Goal: Transaction & Acquisition: Purchase product/service

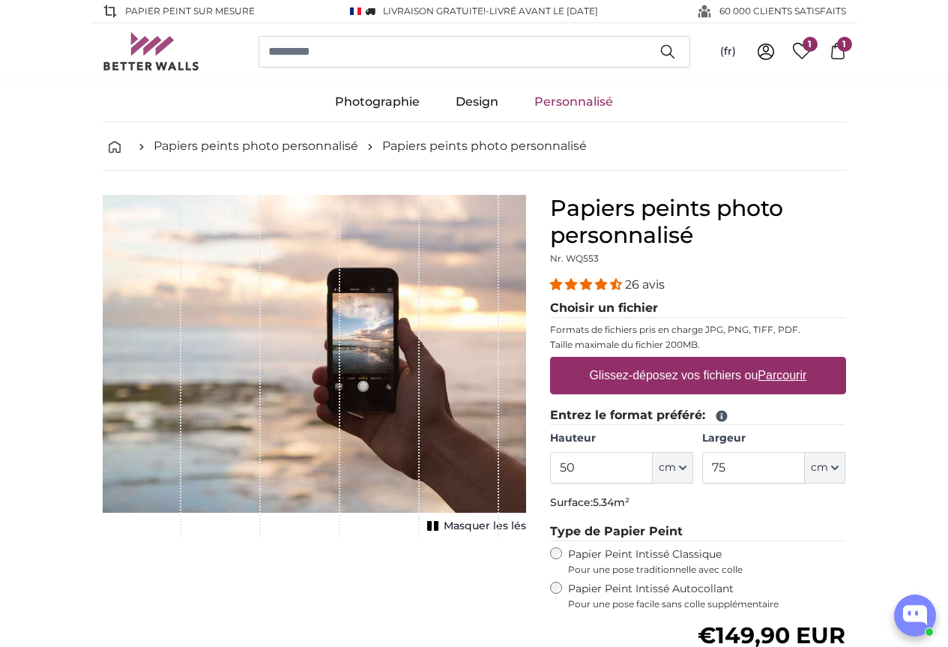
click at [771, 372] on label "Glissez-déposez vos fichiers ou Parcourir" at bounding box center [697, 376] width 229 height 30
click at [771, 361] on input "Glissez-déposez vos fichiers ou Parcourir" at bounding box center [698, 359] width 296 height 4
type input "**********"
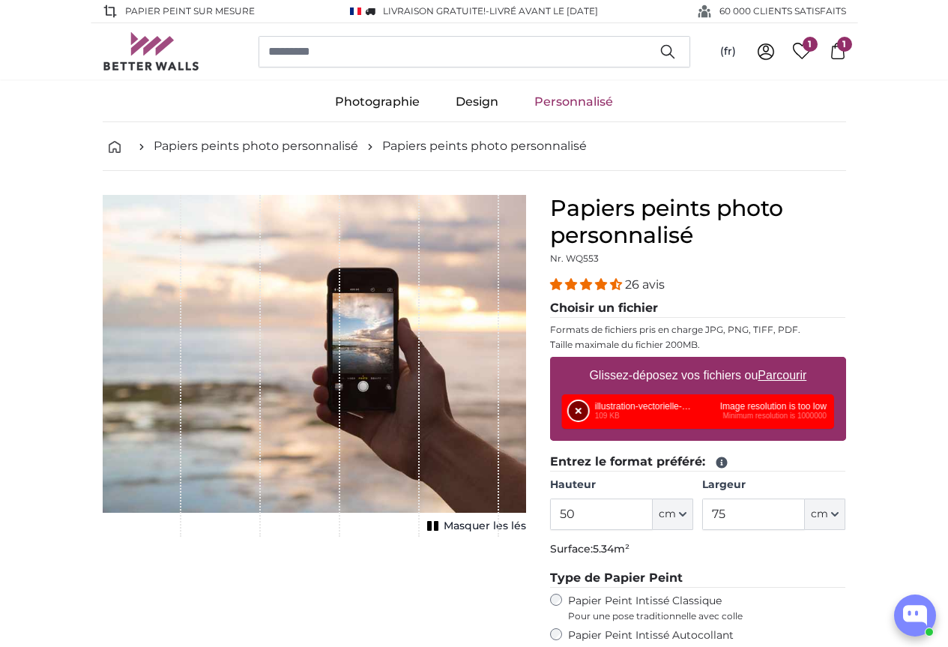
click at [588, 407] on button "Supprimer" at bounding box center [578, 410] width 19 height 19
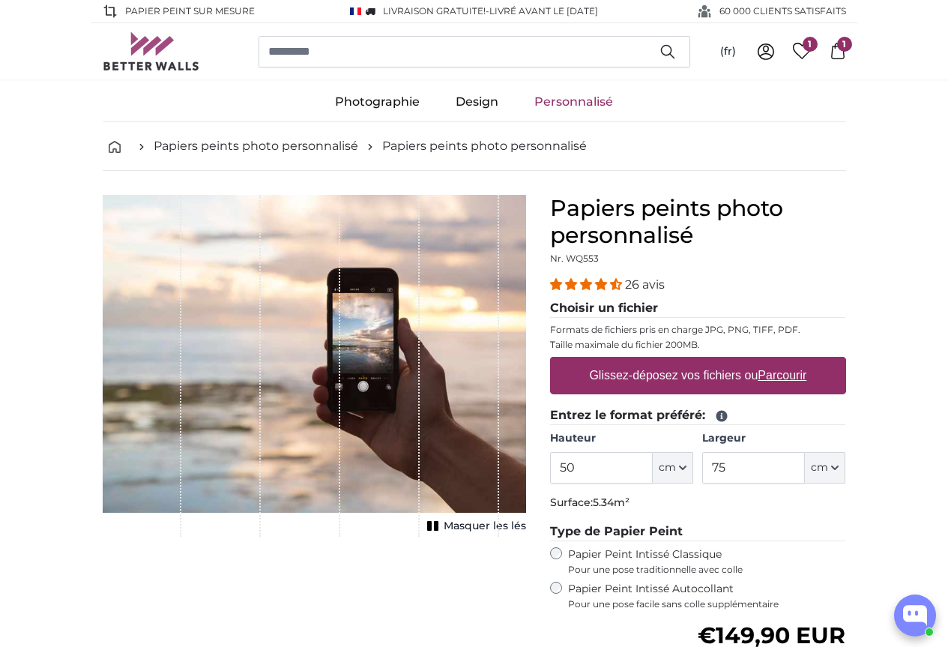
click at [686, 389] on label "Glissez-déposez vos fichiers ou Parcourir" at bounding box center [697, 376] width 229 height 30
click at [686, 361] on input "Glissez-déposez vos fichiers ou Parcourir" at bounding box center [698, 359] width 296 height 4
type input "**********"
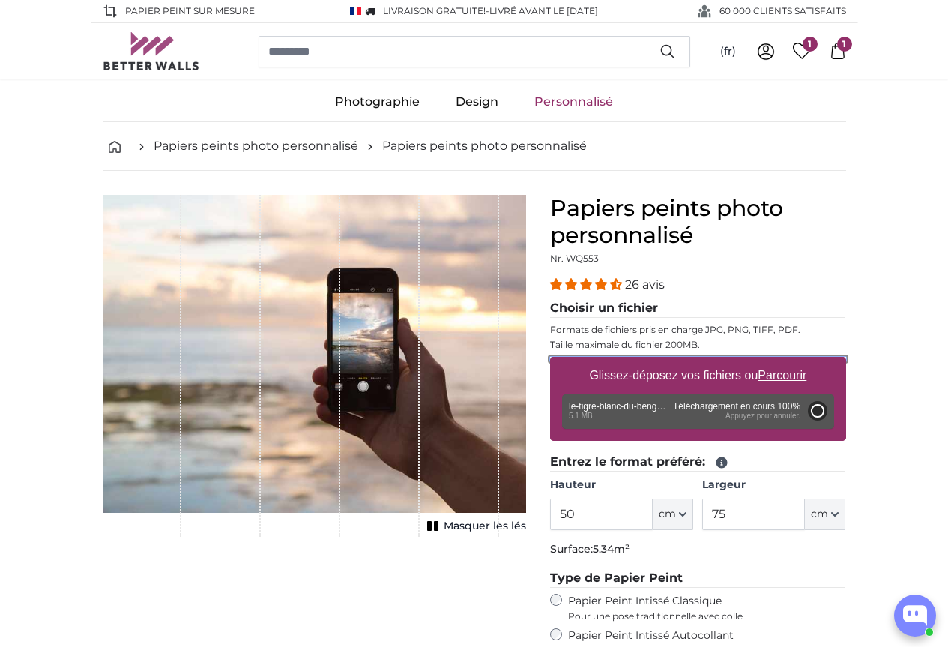
type input "200"
type input "300"
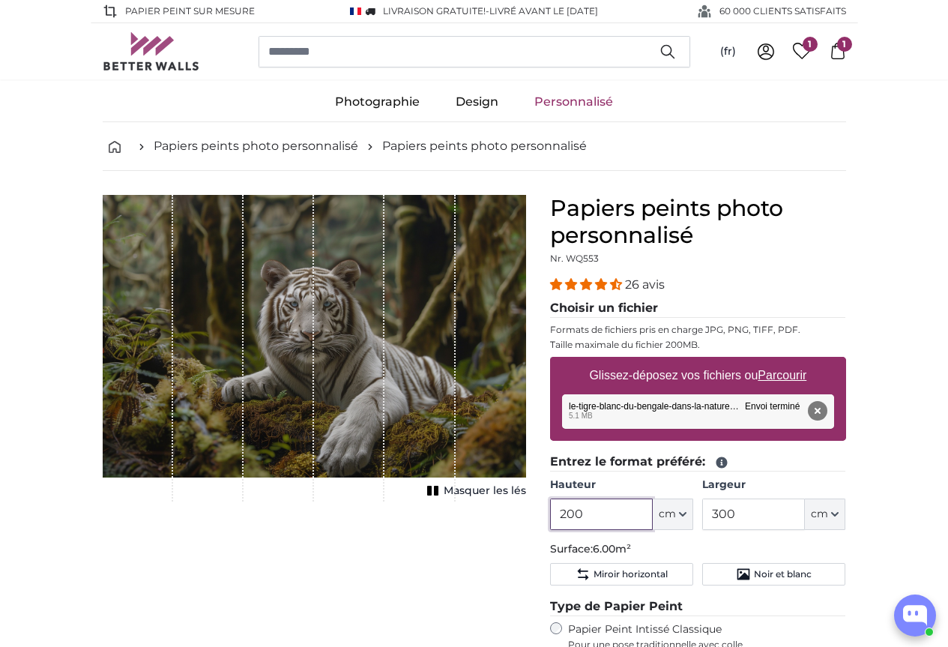
click at [653, 519] on input "200" at bounding box center [601, 514] width 103 height 31
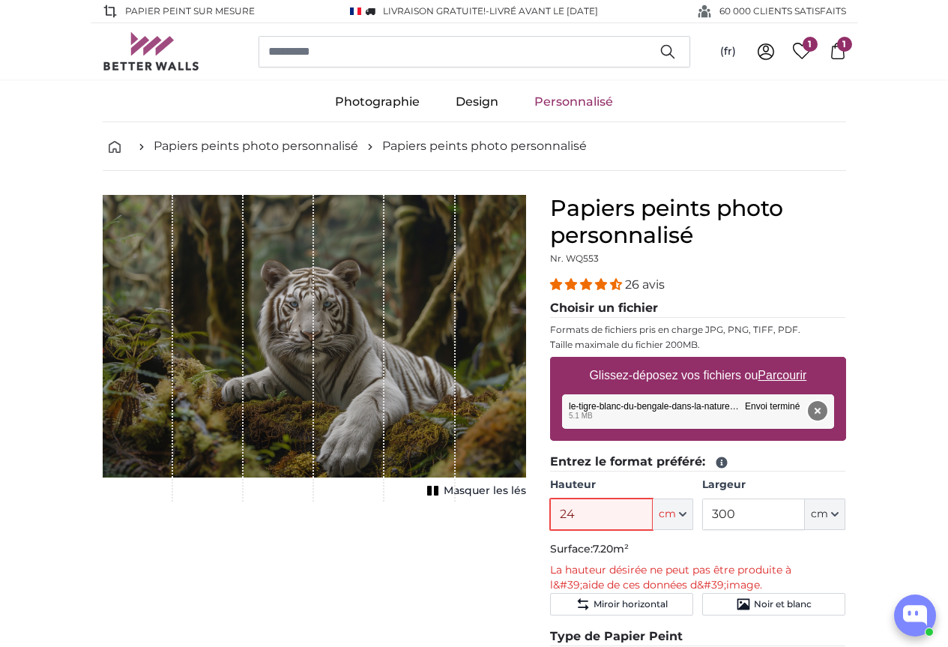
type input "2"
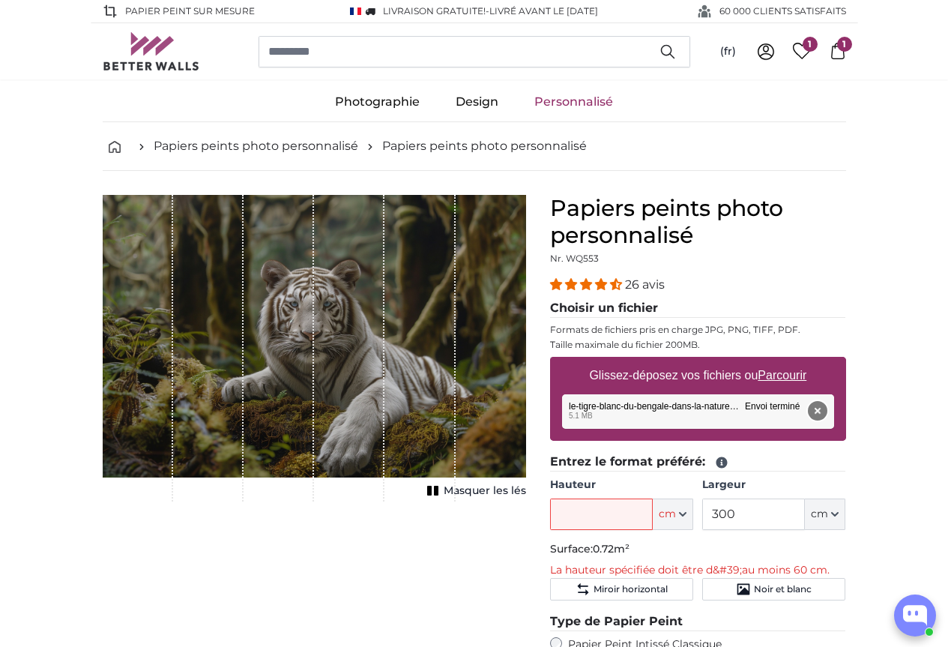
click at [827, 408] on button "Supprimer" at bounding box center [816, 410] width 19 height 19
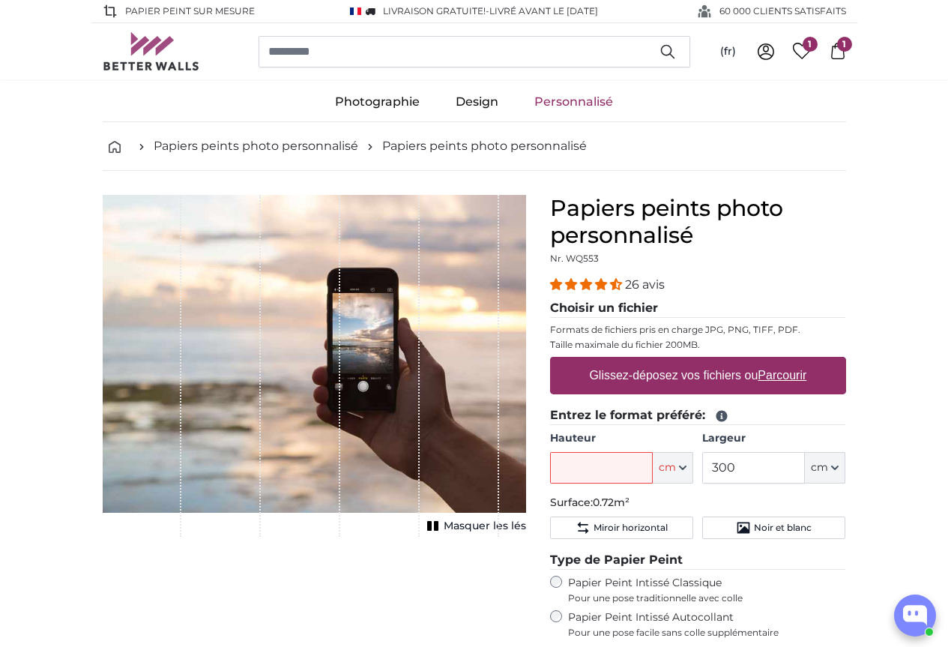
click at [755, 367] on label "Glissez-déposez vos fichiers ou Parcourir" at bounding box center [697, 376] width 229 height 30
click at [755, 361] on input "Glissez-déposez vos fichiers ou Parcourir" at bounding box center [698, 359] width 296 height 4
type input "**********"
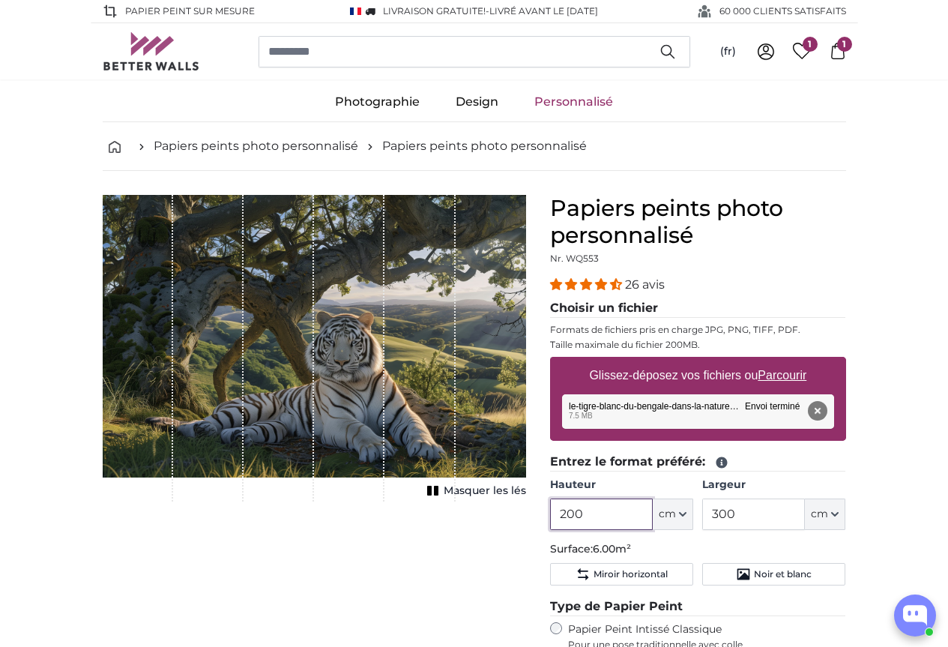
click at [653, 517] on input "200" at bounding box center [601, 514] width 103 height 31
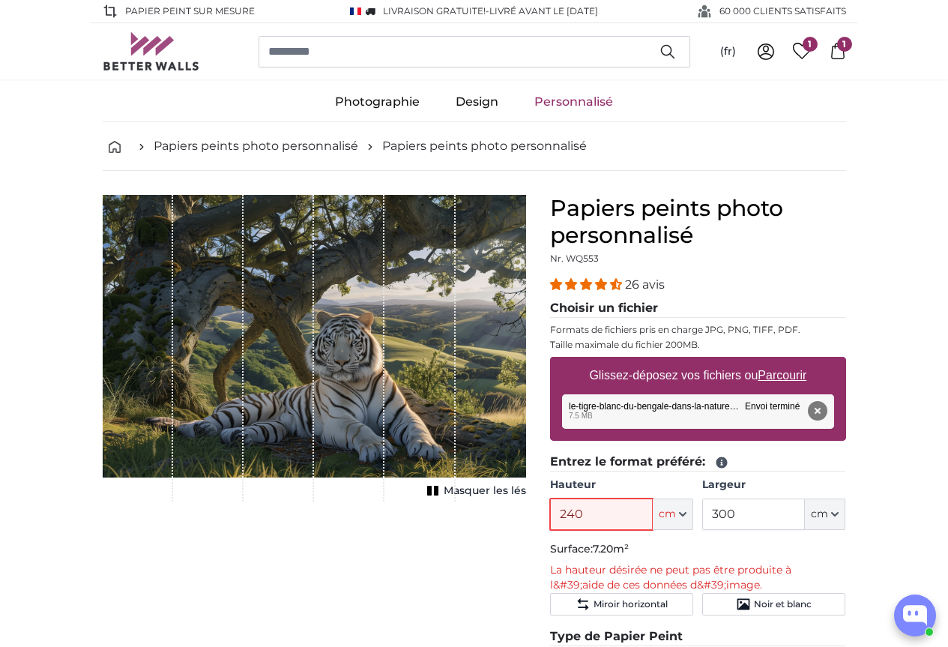
type input "240"
click at [846, 554] on p "Surface: 7.20m²" at bounding box center [698, 549] width 296 height 15
click at [805, 520] on input "300" at bounding box center [753, 514] width 103 height 31
type input "330"
click at [827, 406] on button "Supprimer" at bounding box center [816, 410] width 19 height 19
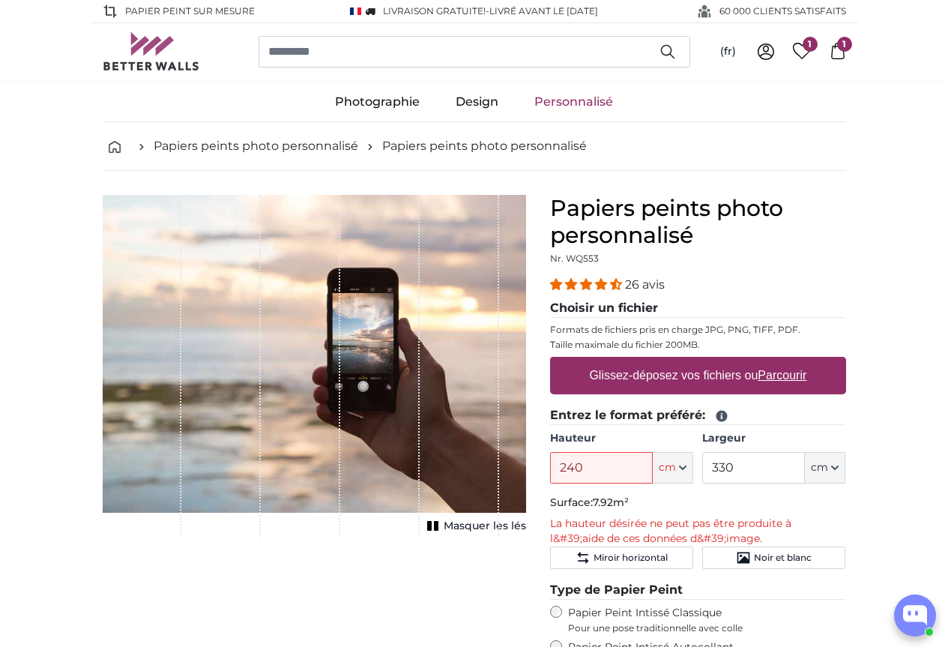
click at [813, 387] on label "Glissez-déposez vos fichiers ou Parcourir" at bounding box center [697, 376] width 229 height 30
click at [845, 361] on input "Glissez-déposez vos fichiers ou Parcourir" at bounding box center [698, 359] width 296 height 4
type input "**********"
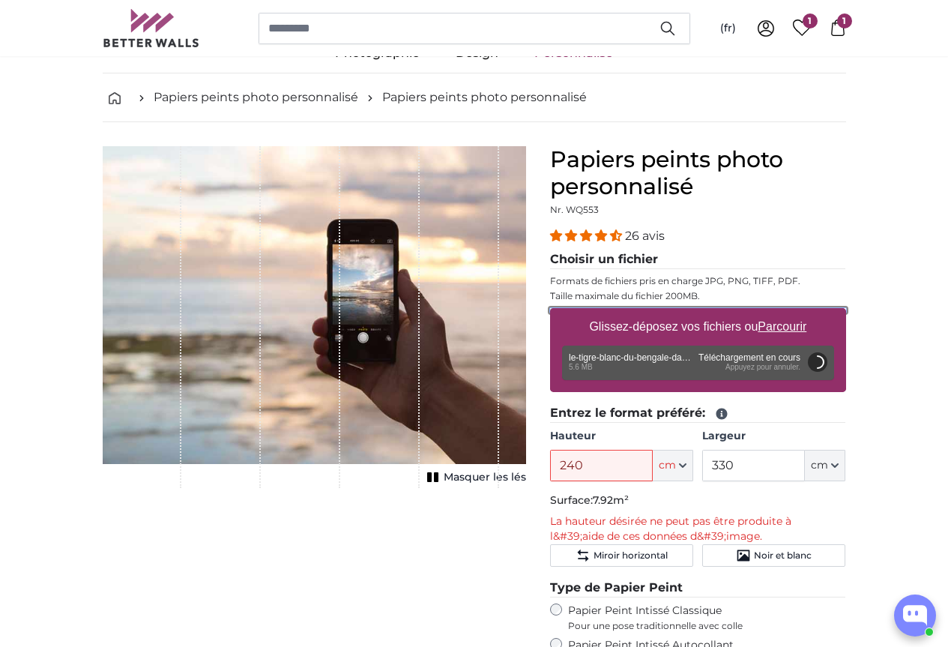
scroll to position [75, 0]
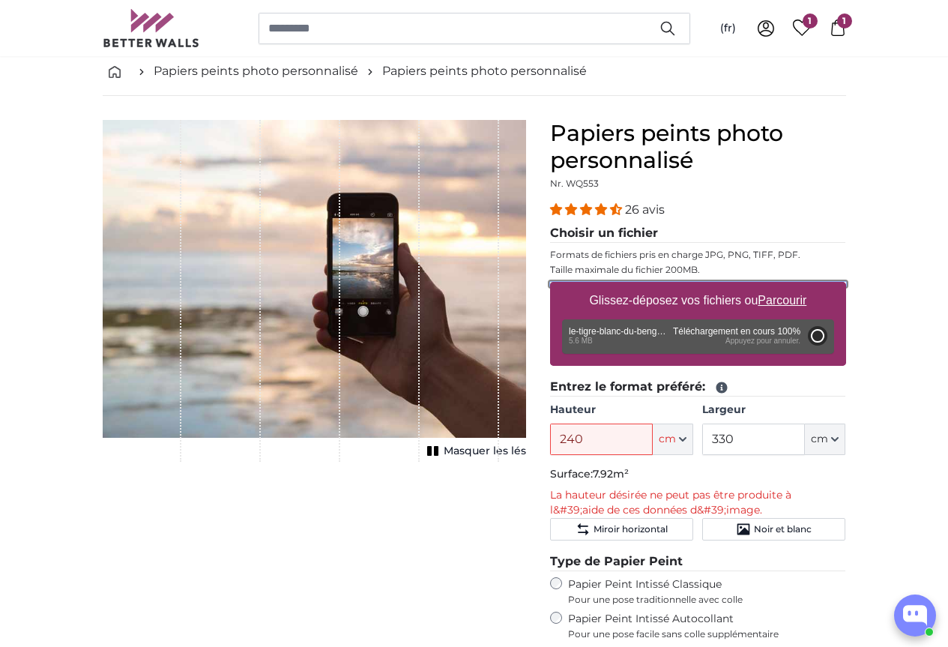
type input "200"
type input "300"
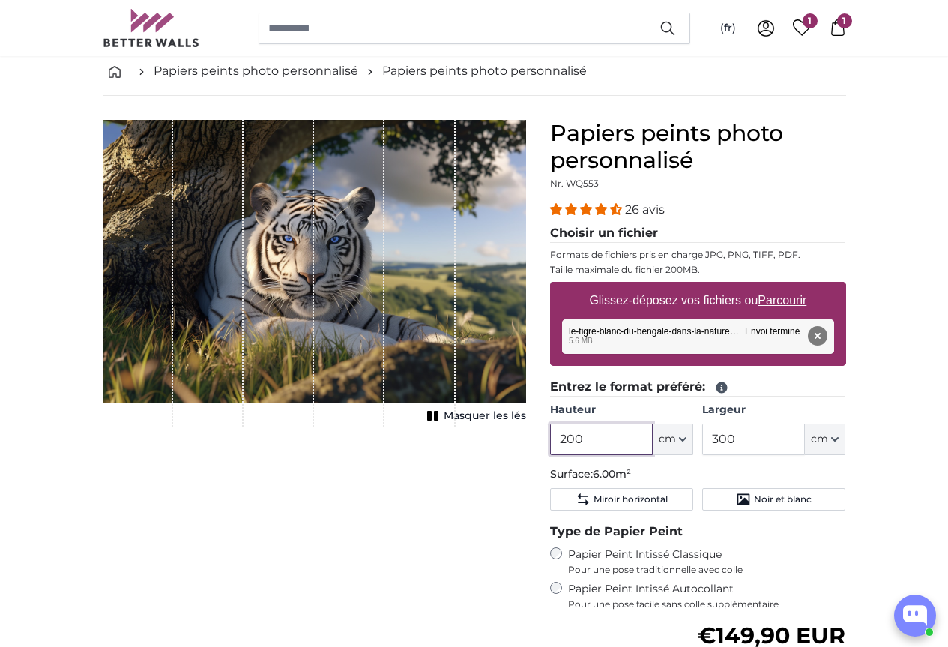
click at [653, 436] on input "200" at bounding box center [601, 439] width 103 height 31
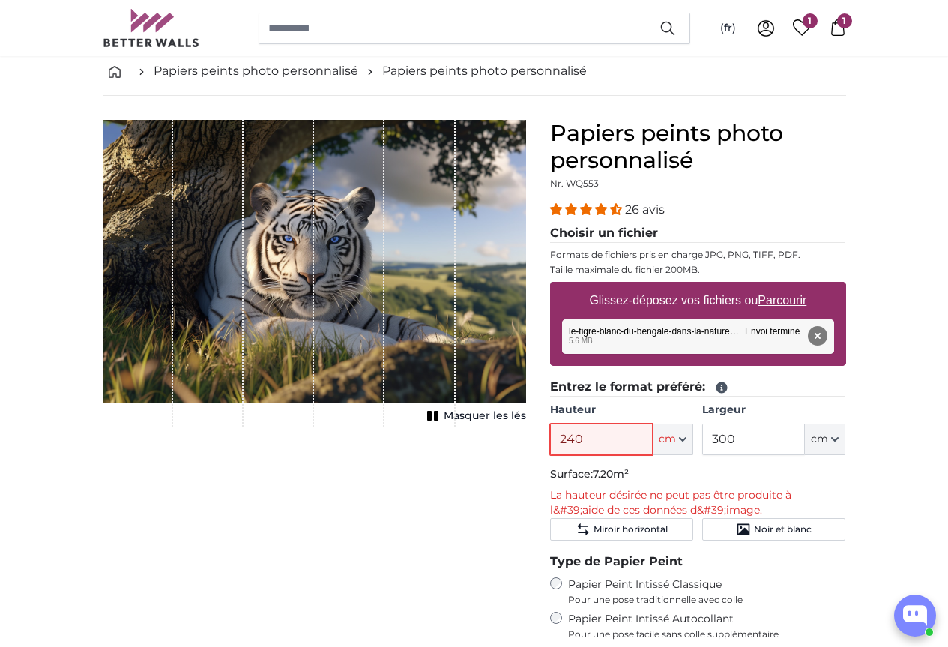
type input "240"
click at [805, 451] on input "300" at bounding box center [753, 439] width 103 height 31
type input "330"
click at [827, 335] on button "Supprimer" at bounding box center [816, 335] width 19 height 19
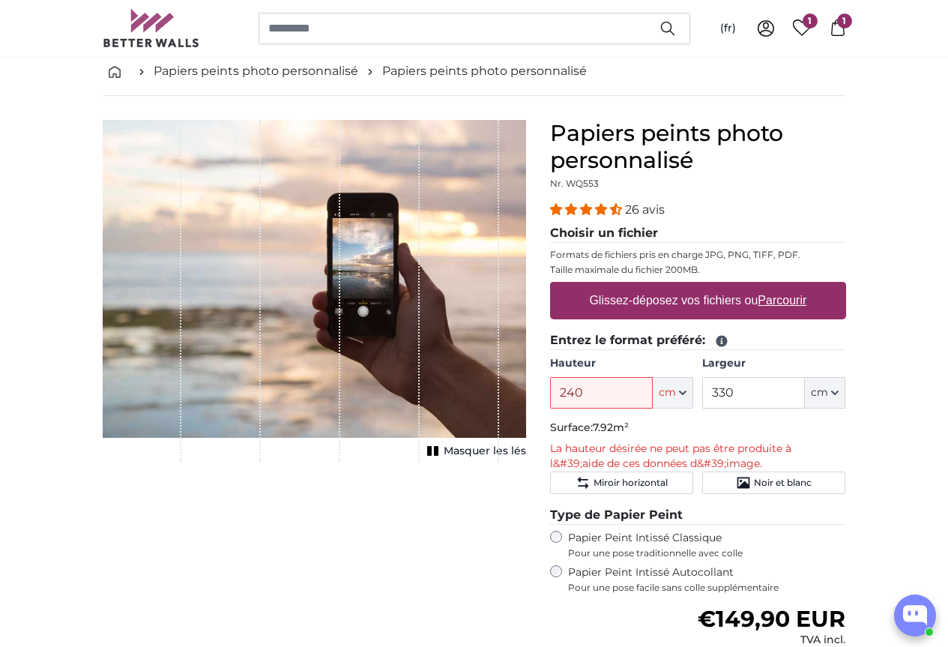
click at [813, 295] on label "Glissez-déposez vos fichiers ou Parcourir" at bounding box center [697, 301] width 229 height 30
click at [834, 286] on input "Glissez-déposez vos fichiers ou Parcourir" at bounding box center [698, 284] width 296 height 4
type input "**********"
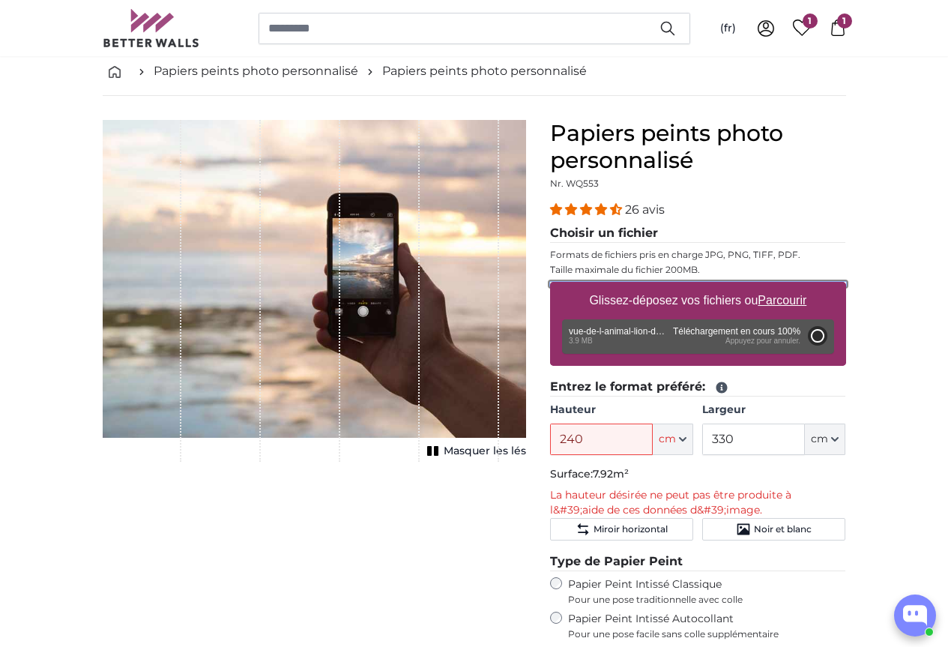
type input "200"
type input "502"
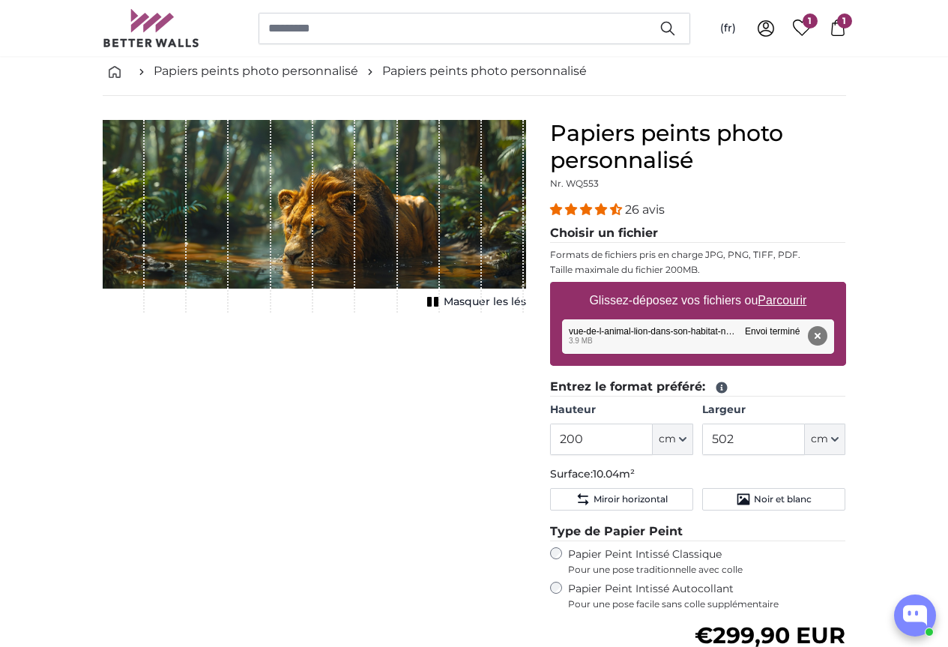
click at [441, 307] on icon "1 of 1" at bounding box center [433, 301] width 15 height 11
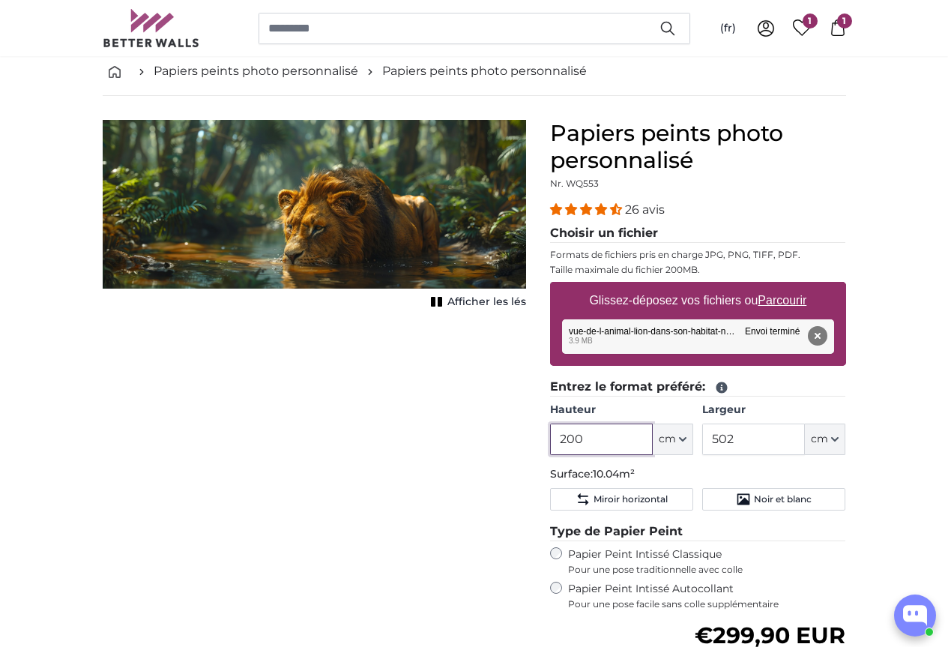
click at [653, 427] on input "200" at bounding box center [601, 439] width 103 height 31
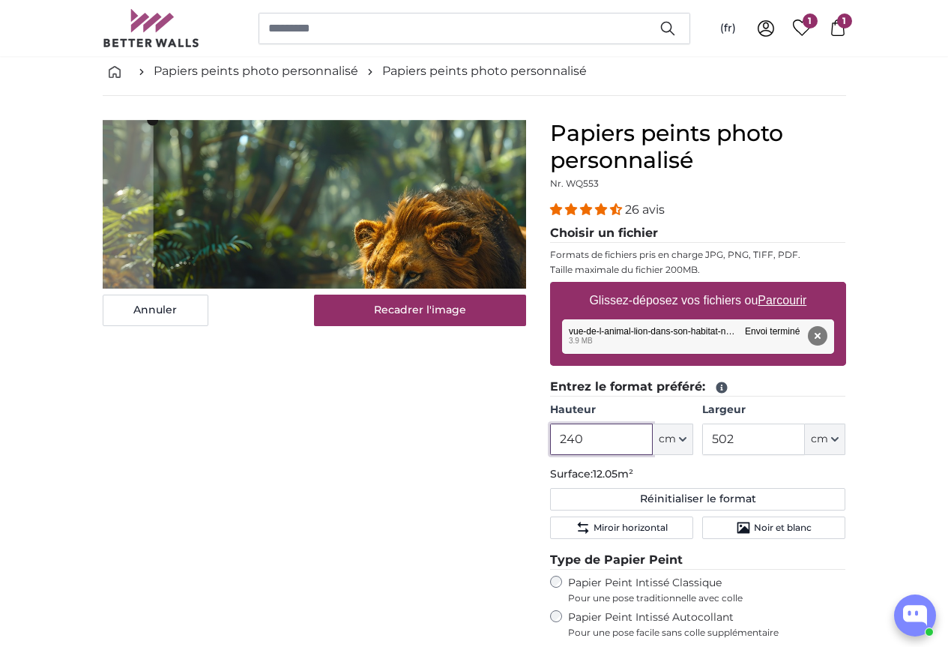
type input "240"
click at [805, 442] on input "502" at bounding box center [753, 439] width 103 height 31
type input "5"
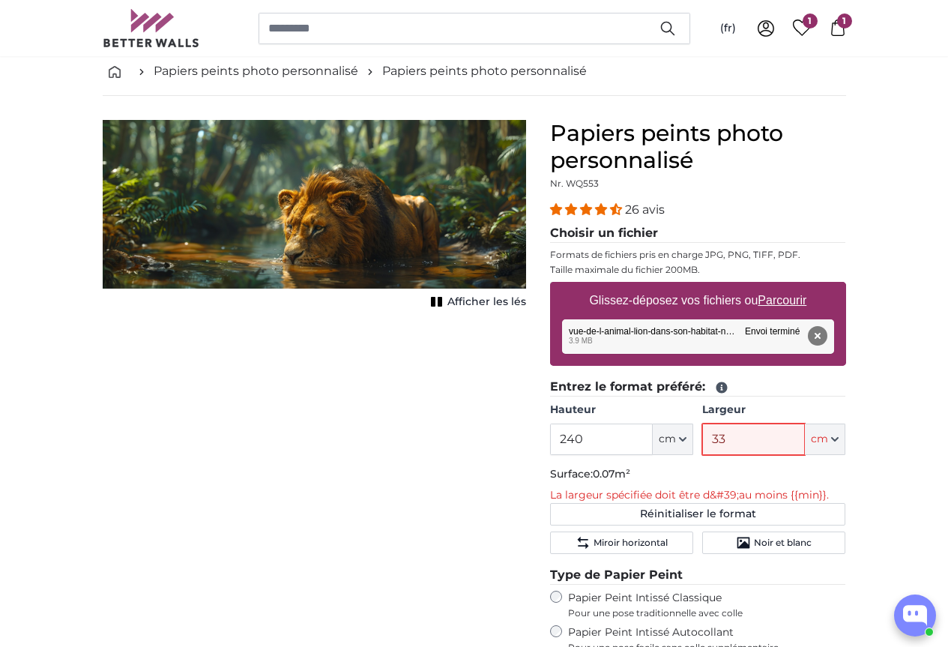
type input "330"
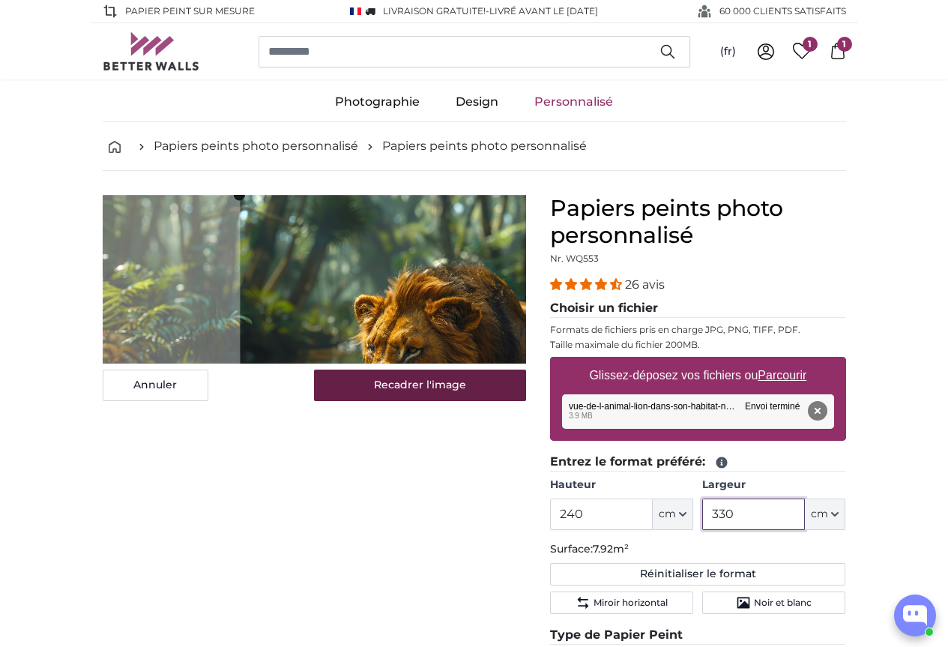
type input "330"
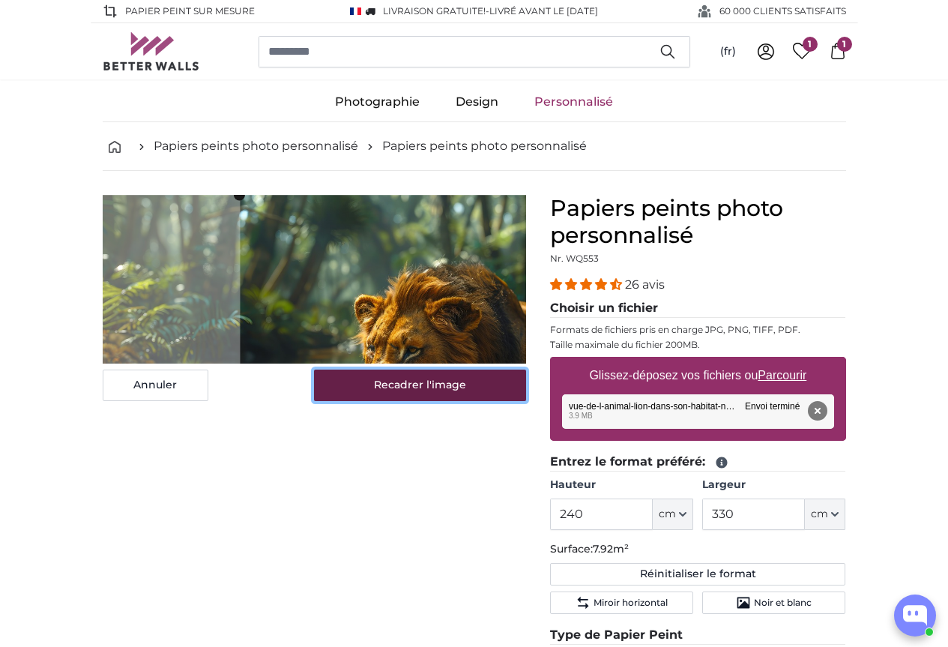
click at [460, 401] on button "Recadrer l'image" at bounding box center [420, 385] width 212 height 31
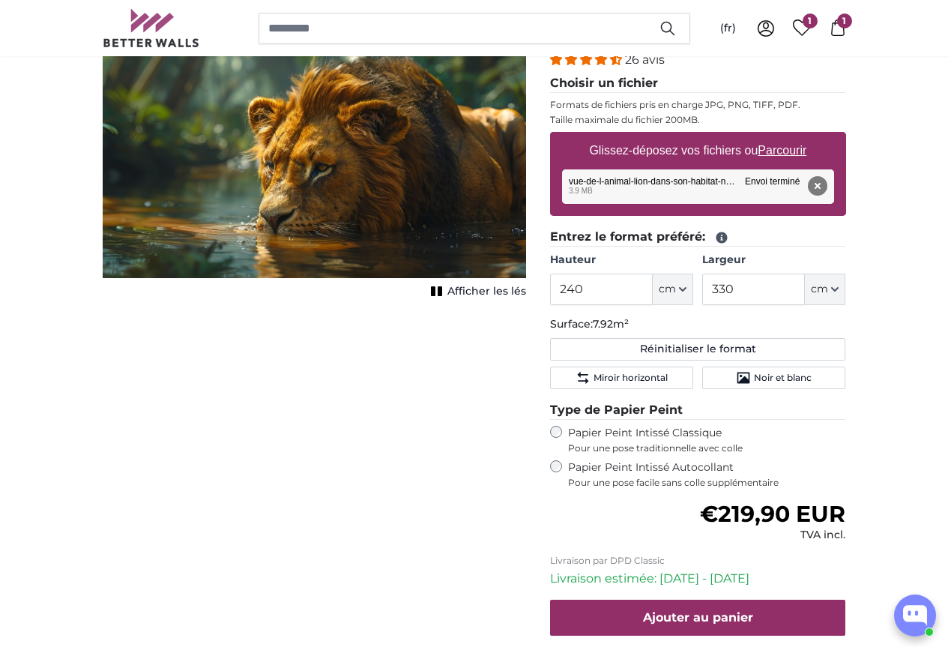
scroll to position [150, 0]
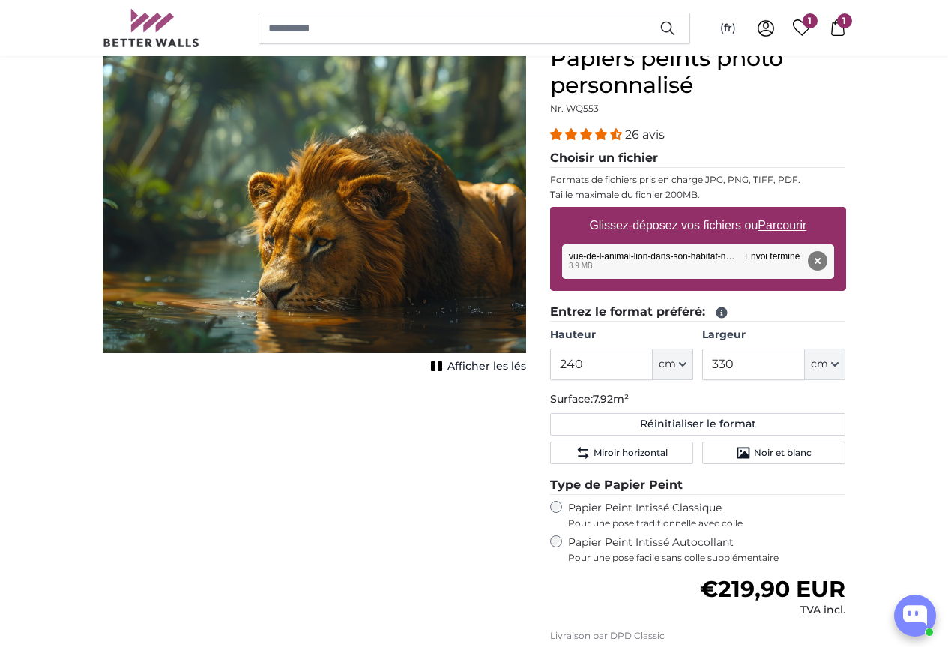
click at [526, 374] on span "Afficher les lés" at bounding box center [487, 366] width 79 height 15
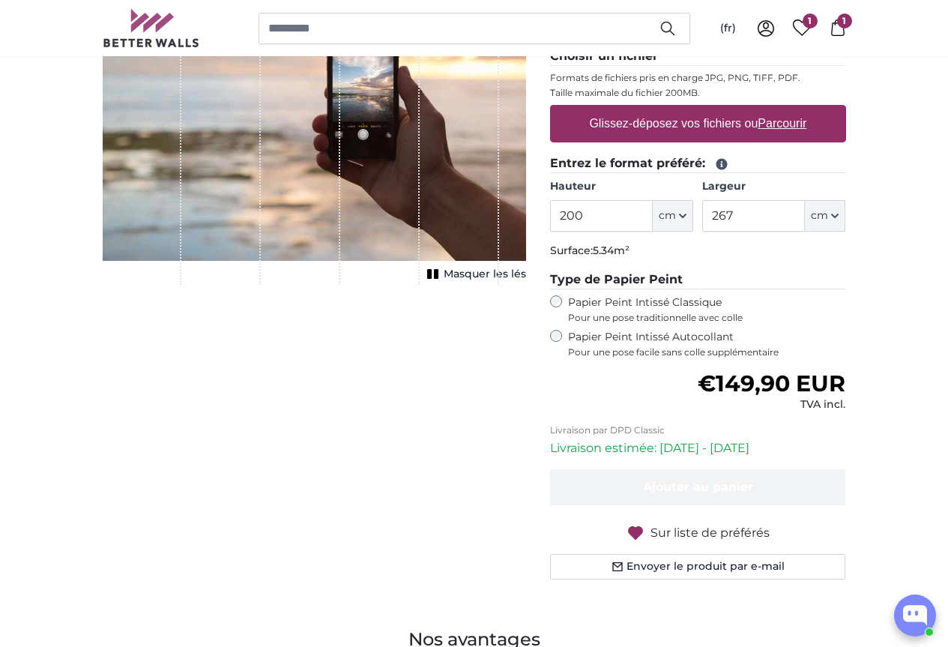
scroll to position [225, 0]
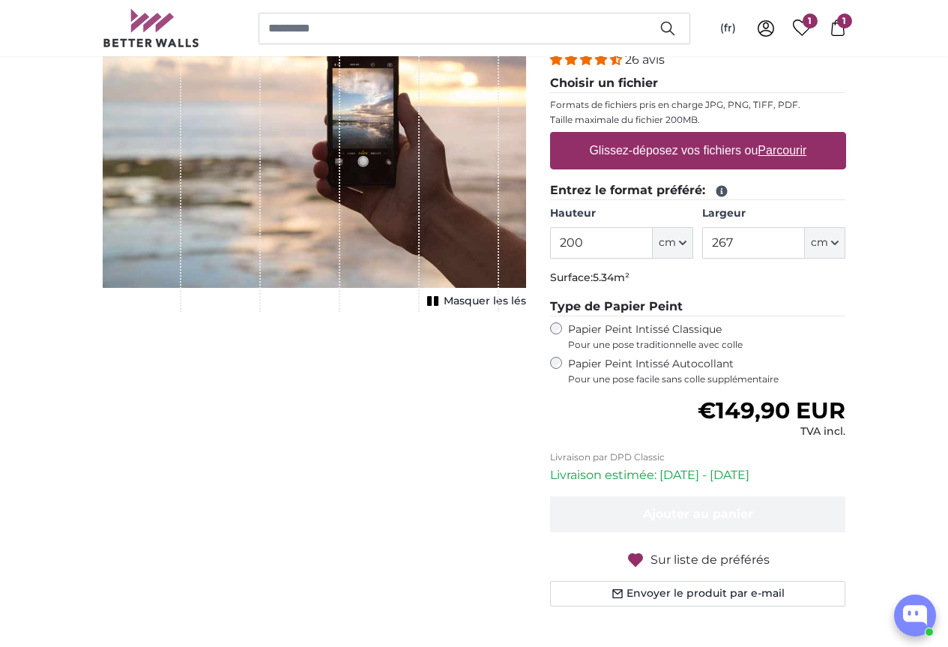
click at [749, 144] on label "Glissez-déposez vos fichiers ou Parcourir" at bounding box center [697, 151] width 229 height 30
click at [749, 136] on input "Glissez-déposez vos fichiers ou Parcourir" at bounding box center [698, 134] width 296 height 4
type input "**********"
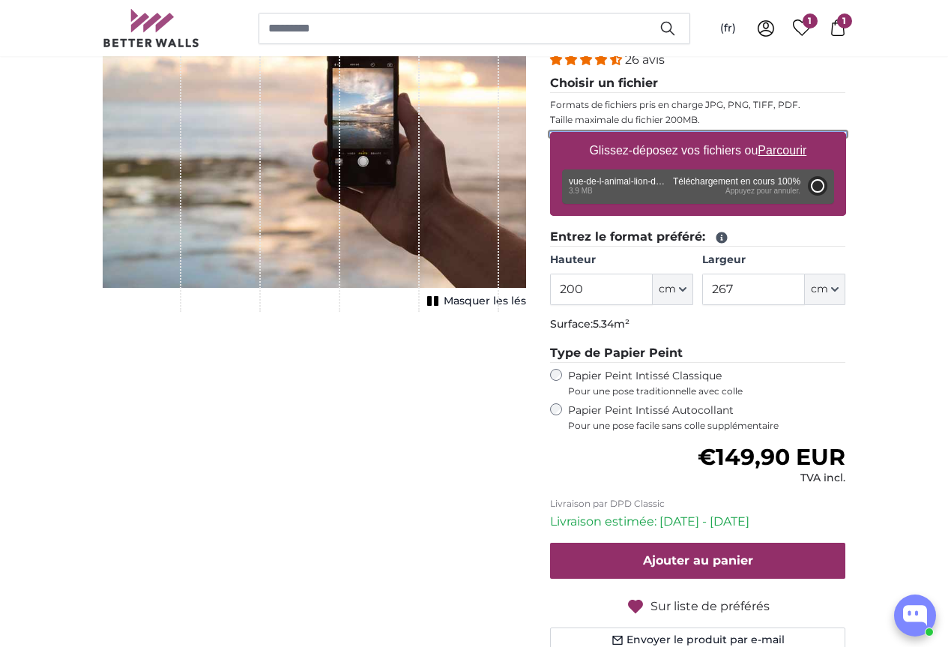
type input "502"
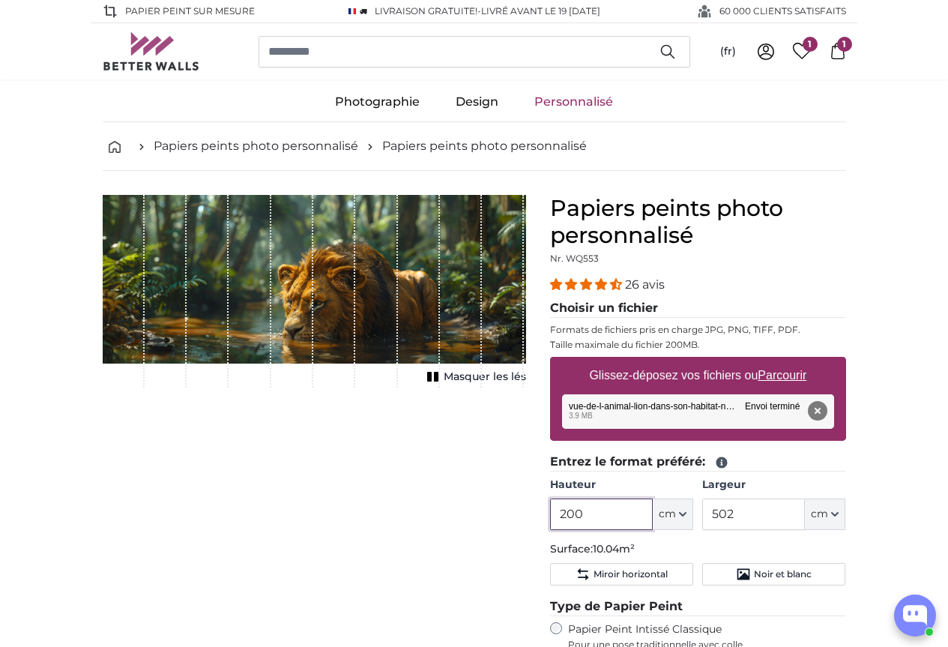
click at [653, 523] on input "200" at bounding box center [601, 514] width 103 height 31
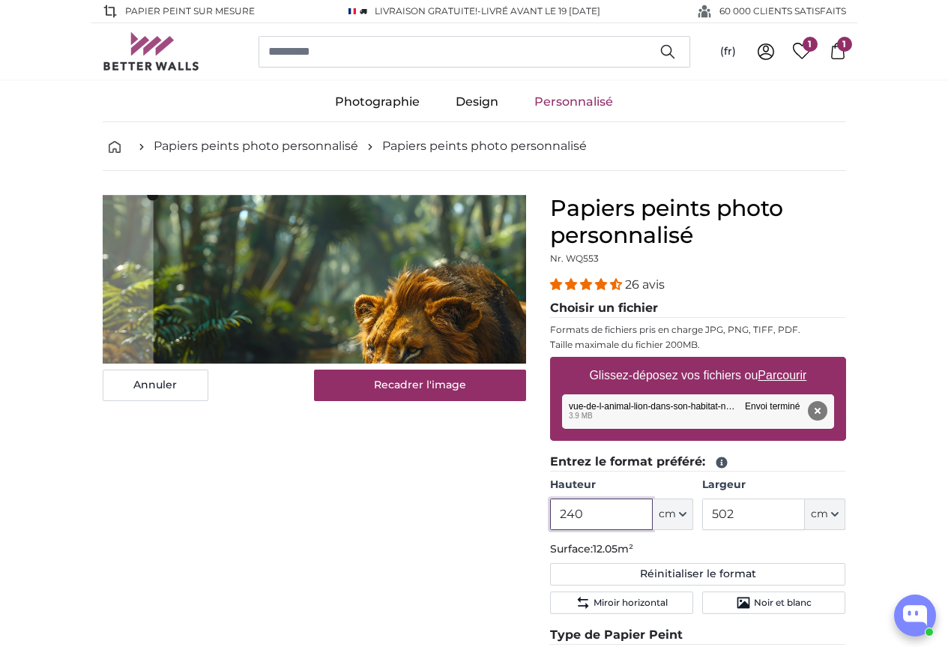
type input "240"
click at [805, 514] on input "502" at bounding box center [753, 514] width 103 height 31
type input "5"
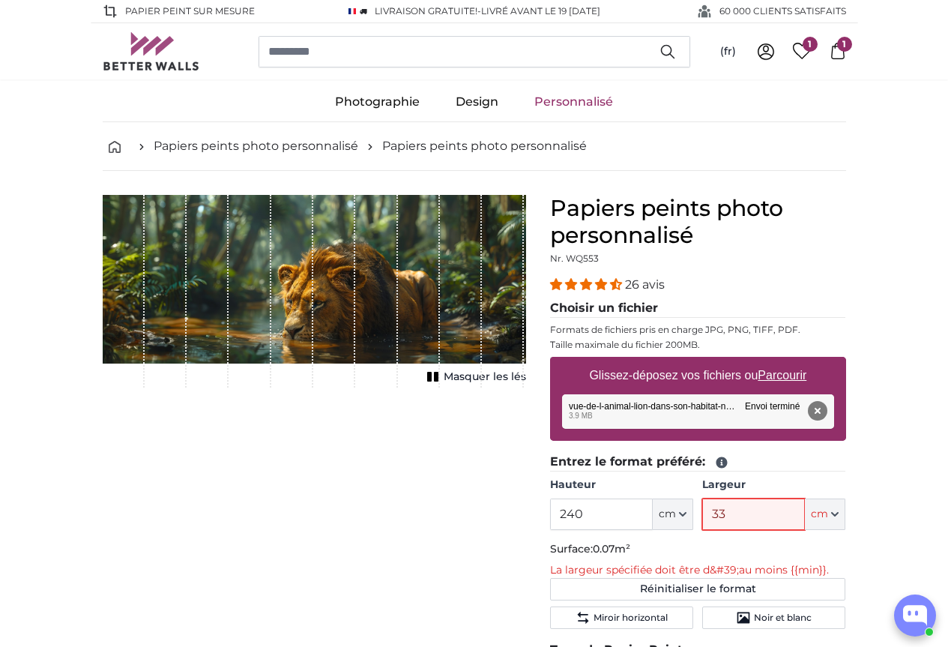
type input "330"
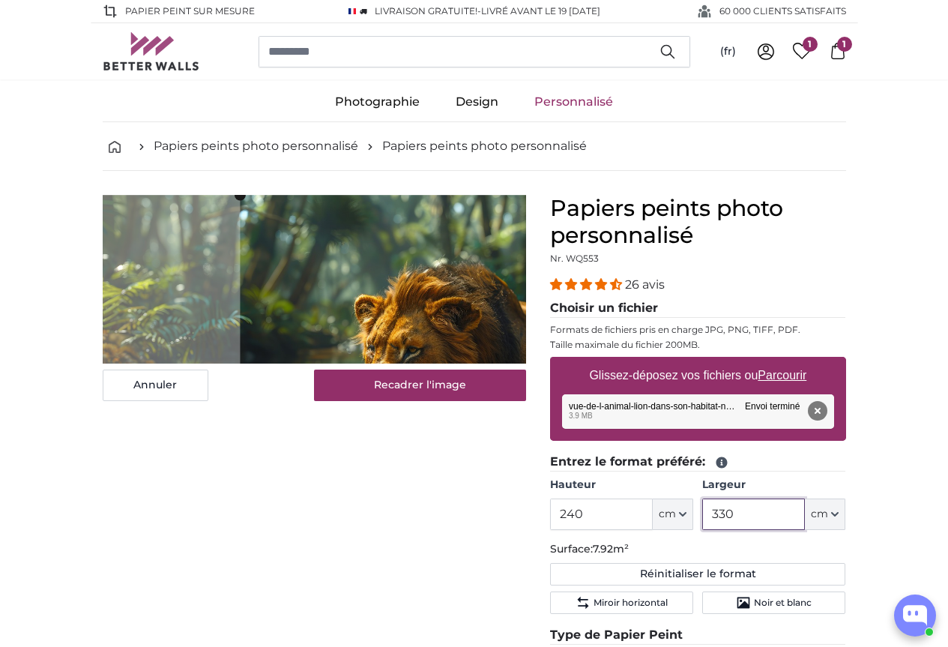
click at [0, 0] on slot at bounding box center [0, 0] width 0 height 0
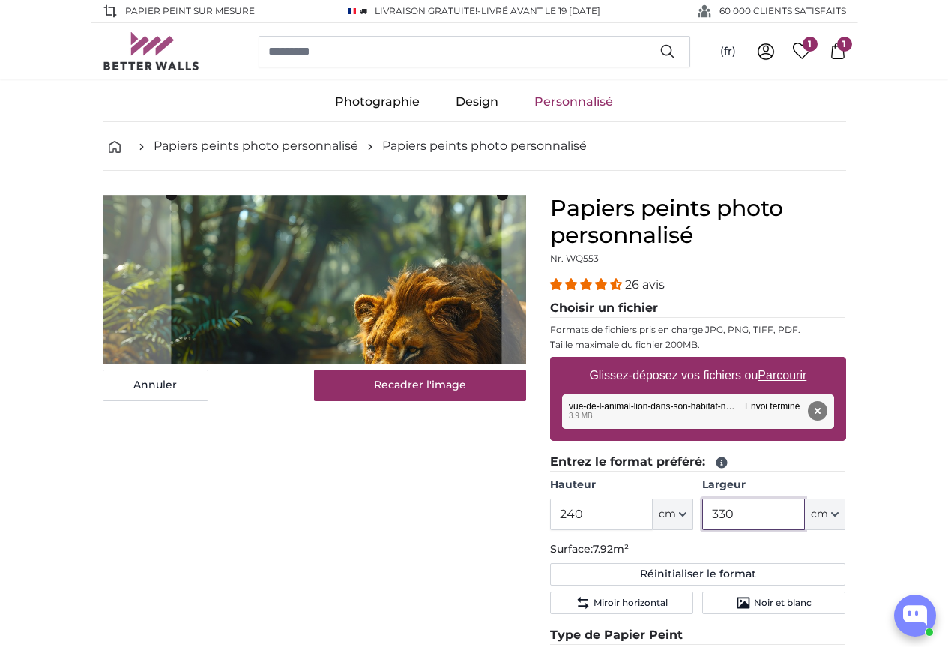
click at [0, 0] on slot at bounding box center [0, 0] width 0 height 0
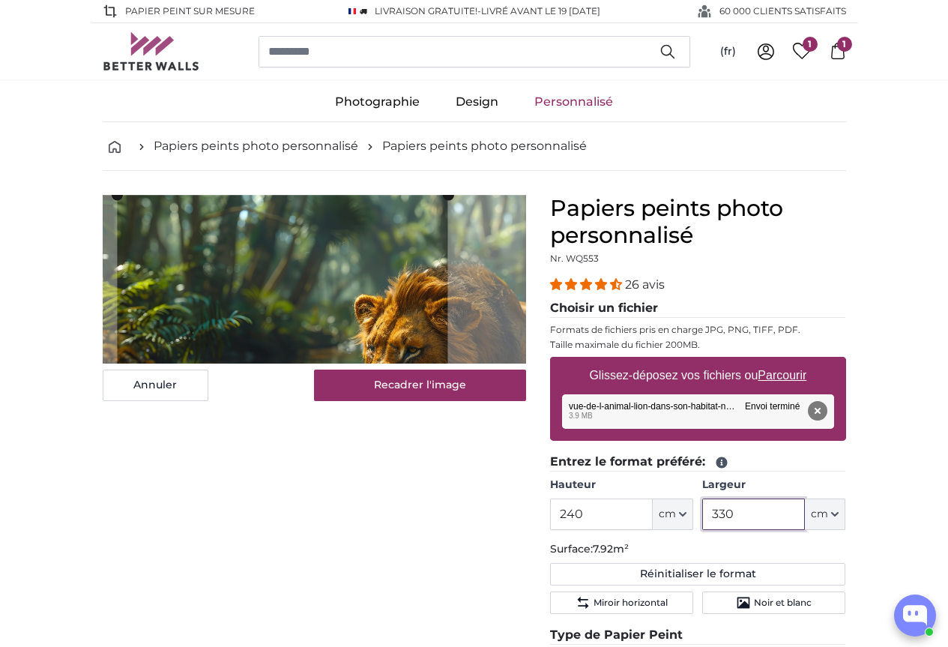
click at [91, 323] on div "Annuler Recadrer l'image Masquer les lés" at bounding box center [315, 583] width 448 height 776
click at [0, 0] on slot at bounding box center [0, 0] width 0 height 0
type input "330"
click at [112, 401] on button "Annuler" at bounding box center [156, 385] width 106 height 31
type input "200"
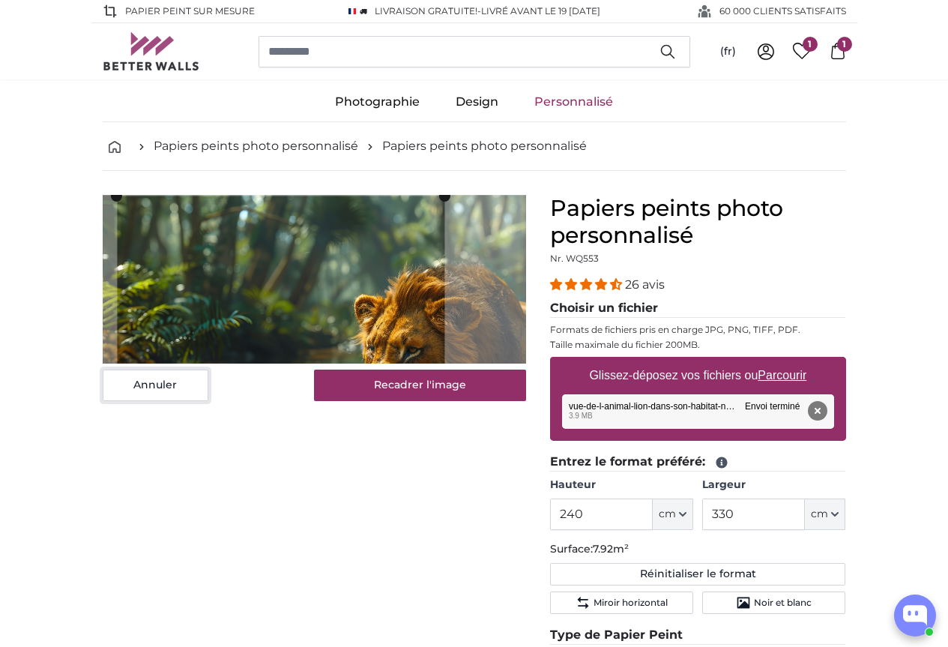
type input "502"
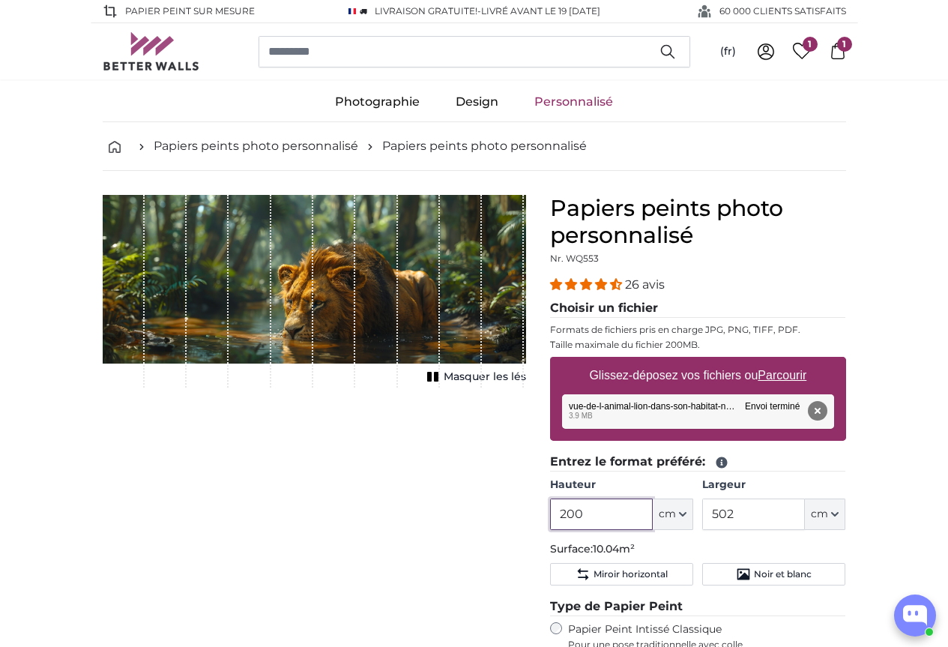
click at [653, 500] on input "200" at bounding box center [601, 514] width 103 height 31
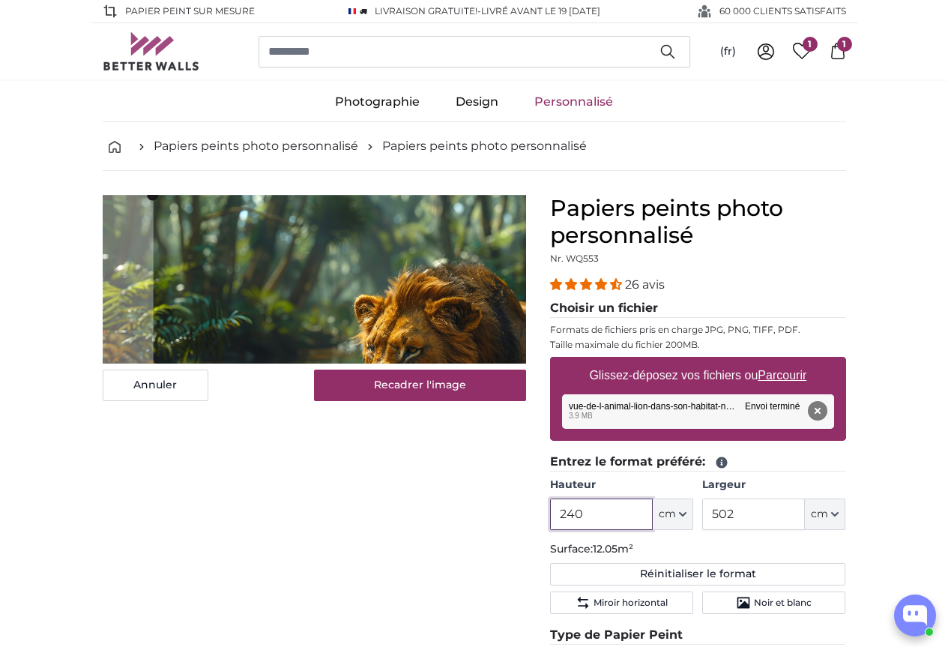
type input "240"
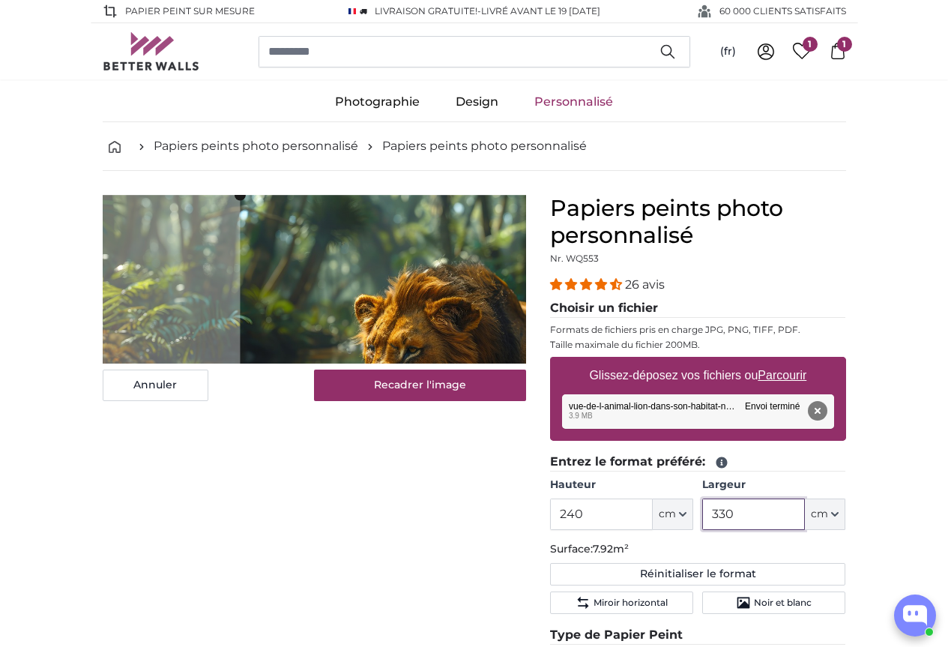
click at [0, 0] on slot at bounding box center [0, 0] width 0 height 0
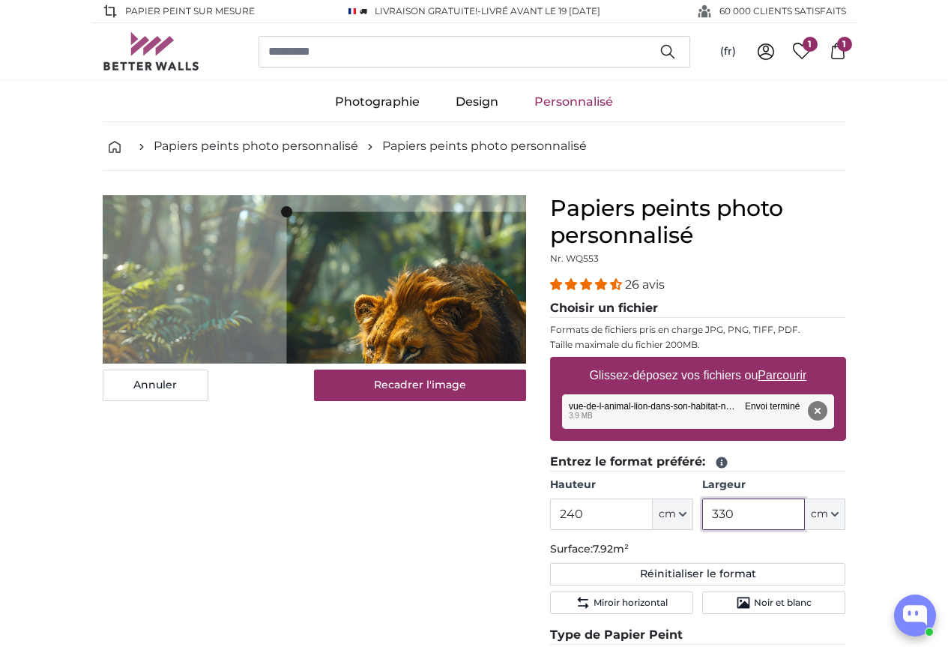
click at [280, 316] on cropper-handle at bounding box center [285, 315] width 11 height 207
click at [0, 0] on slot at bounding box center [0, 0] width 0 height 0
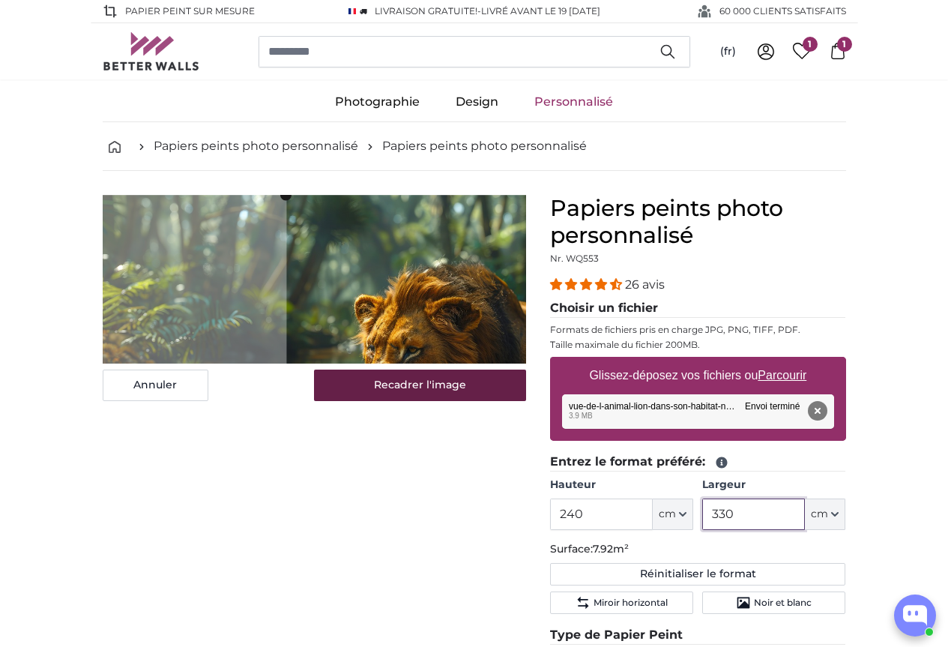
type input "330"
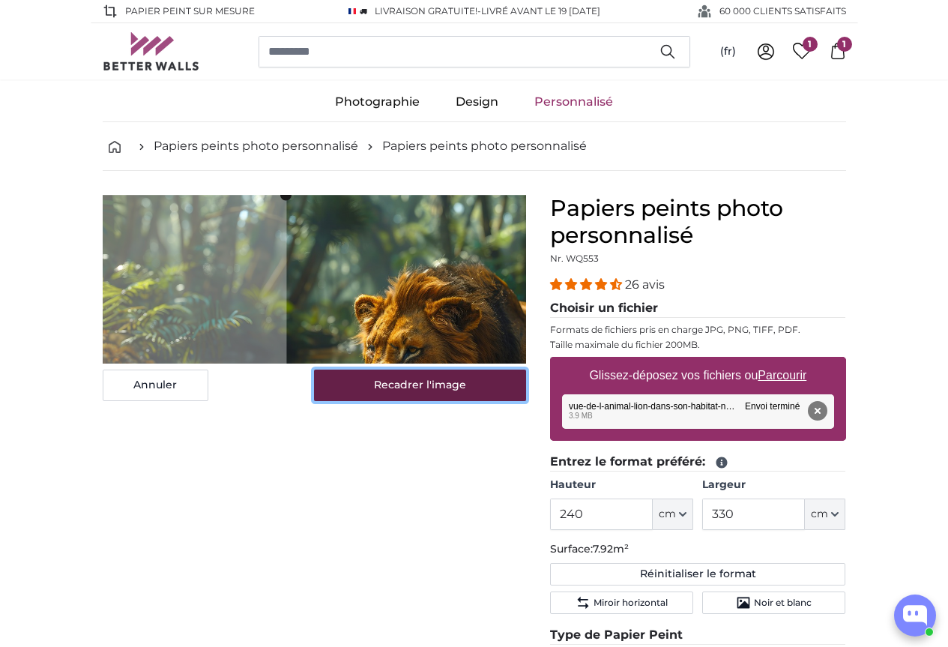
click at [490, 401] on button "Recadrer l'image" at bounding box center [420, 385] width 212 height 31
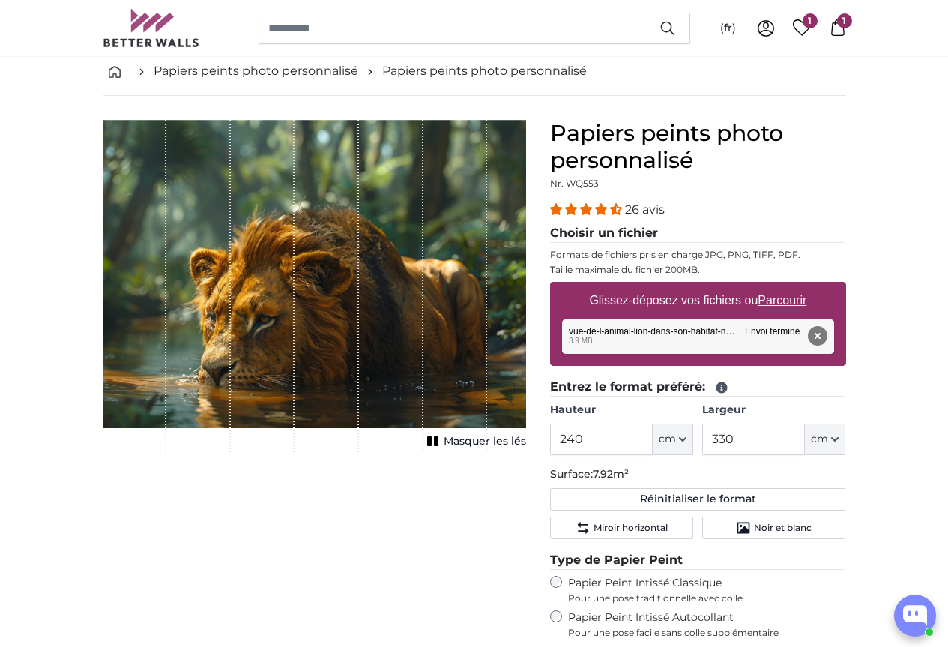
scroll to position [300, 0]
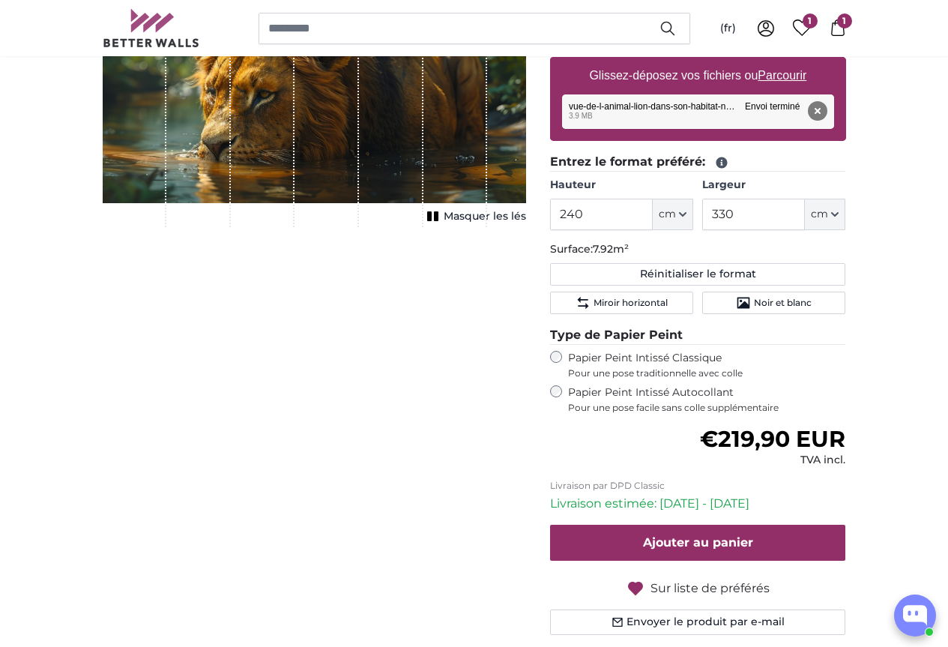
click at [643, 585] on icon "button" at bounding box center [635, 588] width 15 height 13
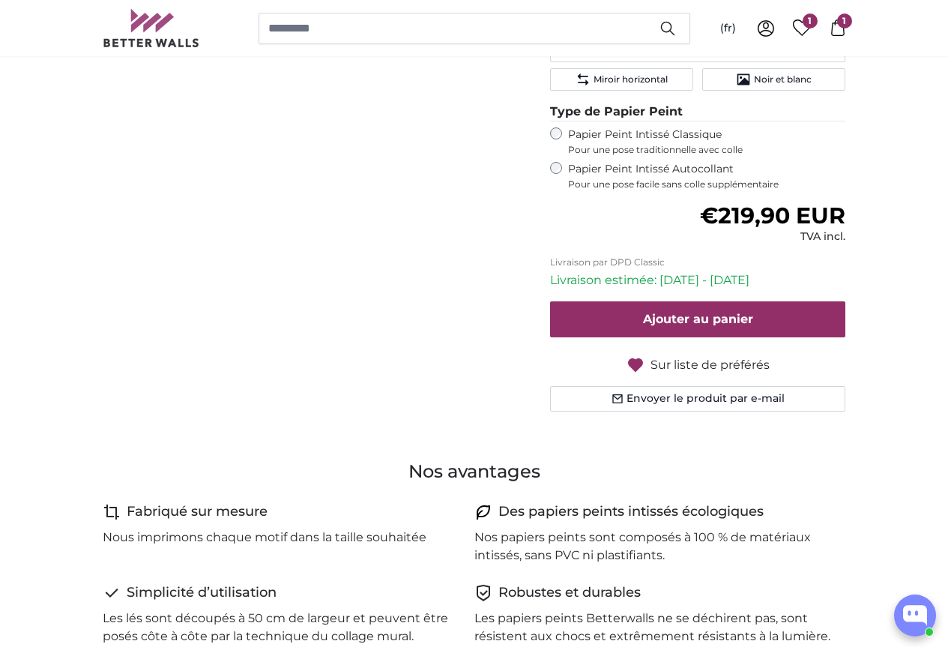
scroll to position [525, 0]
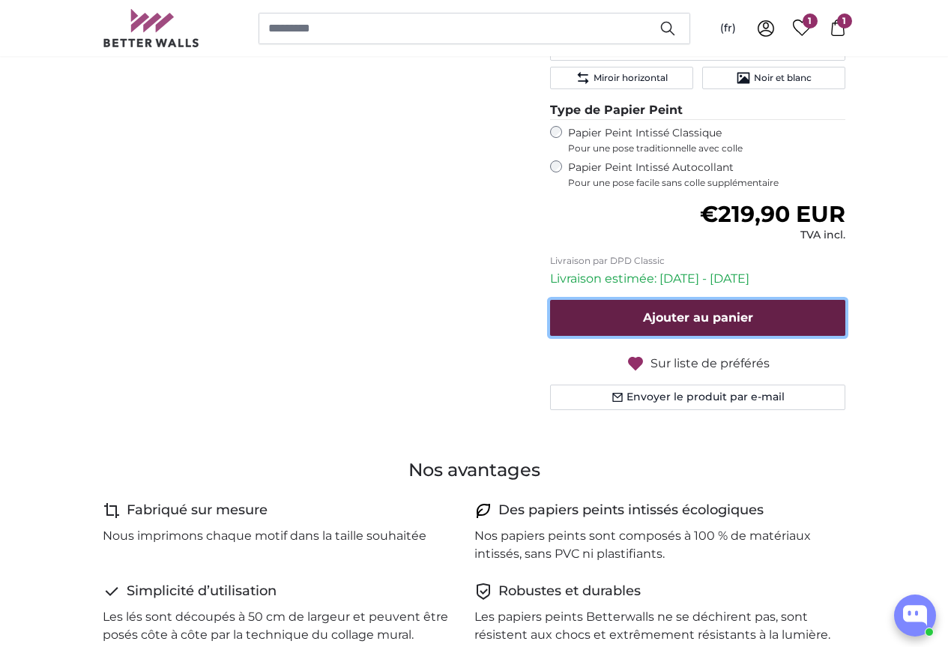
click at [753, 314] on span "Ajouter au panier" at bounding box center [698, 317] width 110 height 14
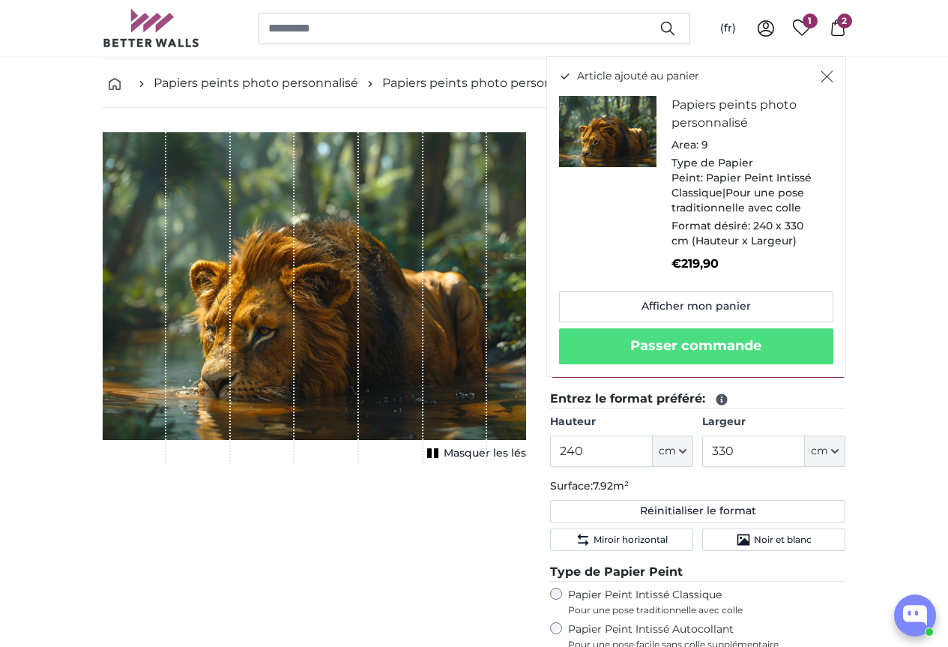
scroll to position [75, 0]
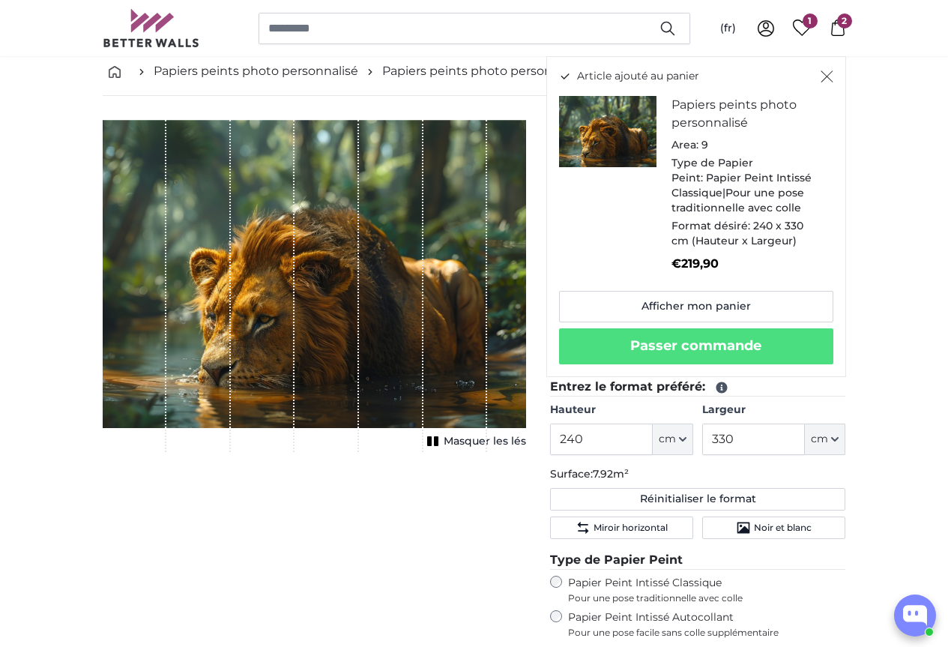
click at [833, 76] on icon "Fermer" at bounding box center [827, 77] width 12 height 12
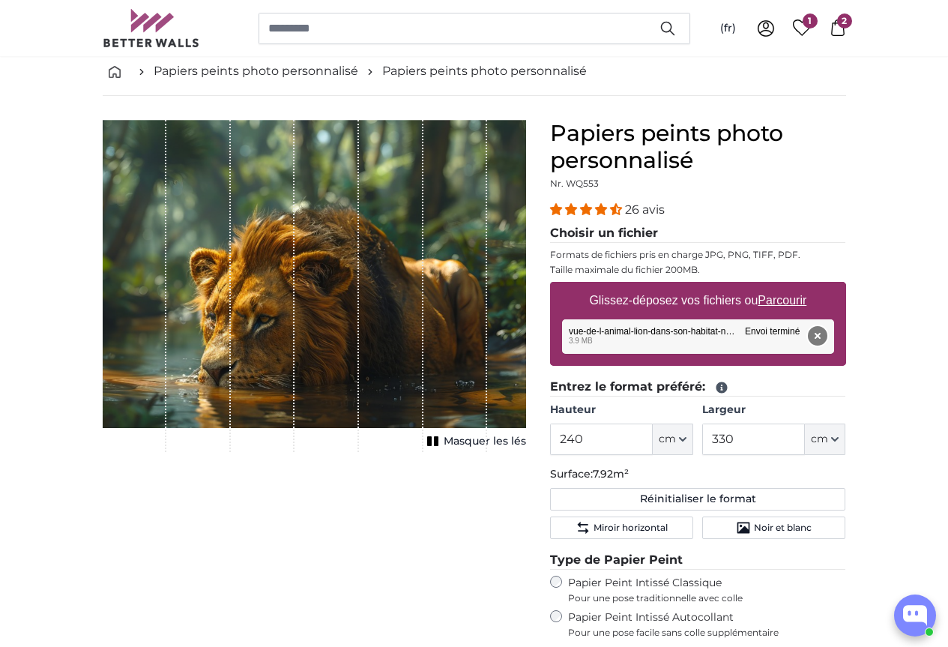
click at [827, 328] on button "Supprimer" at bounding box center [816, 335] width 19 height 19
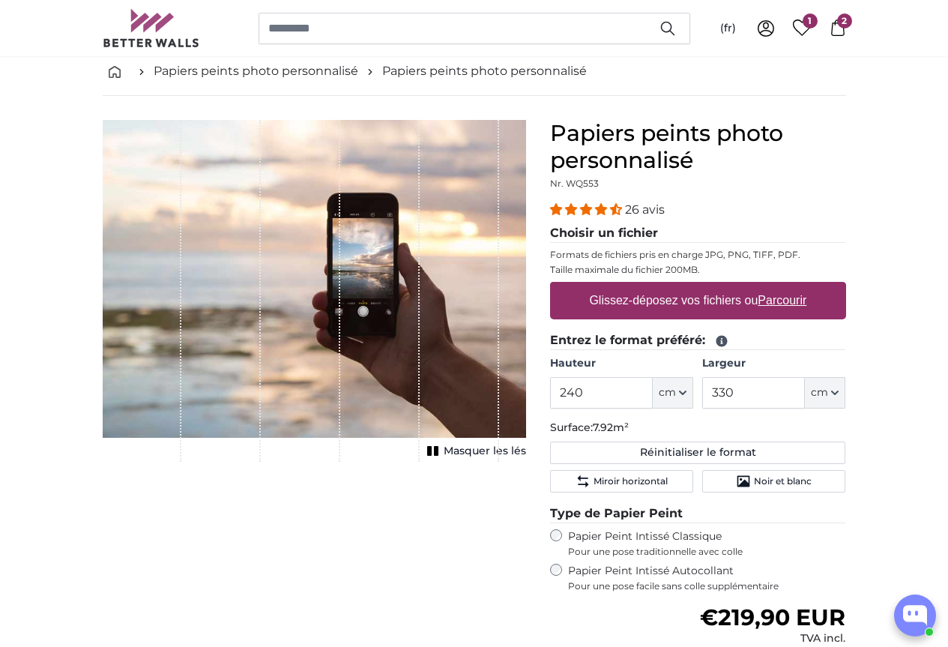
click at [811, 301] on label "Glissez-déposez vos fichiers ou Parcourir" at bounding box center [697, 301] width 229 height 30
click at [811, 286] on input "Glissez-déposez vos fichiers ou Parcourir" at bounding box center [698, 284] width 296 height 4
type input "**********"
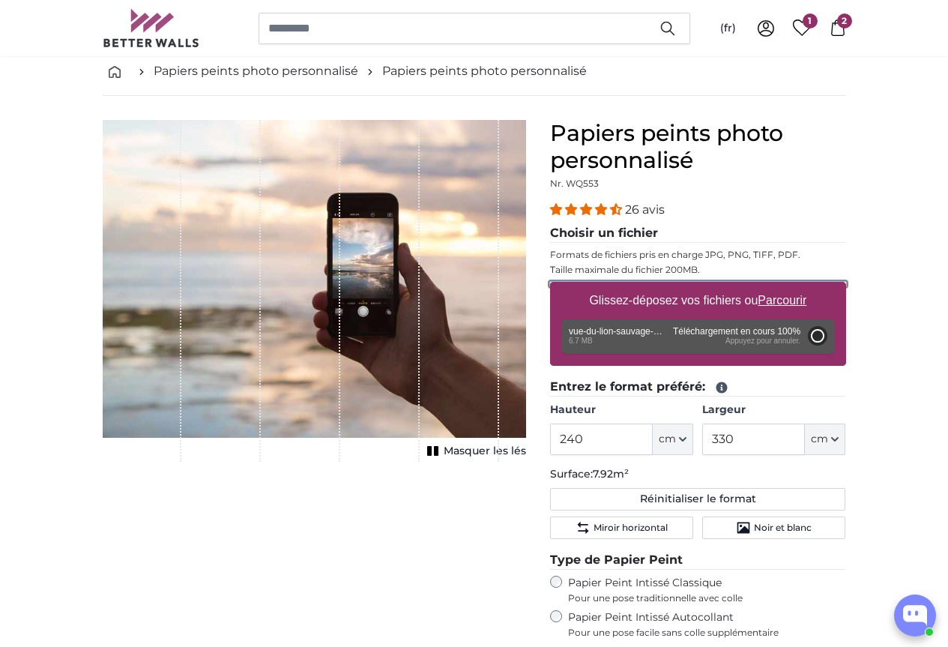
type input "200"
type input "300"
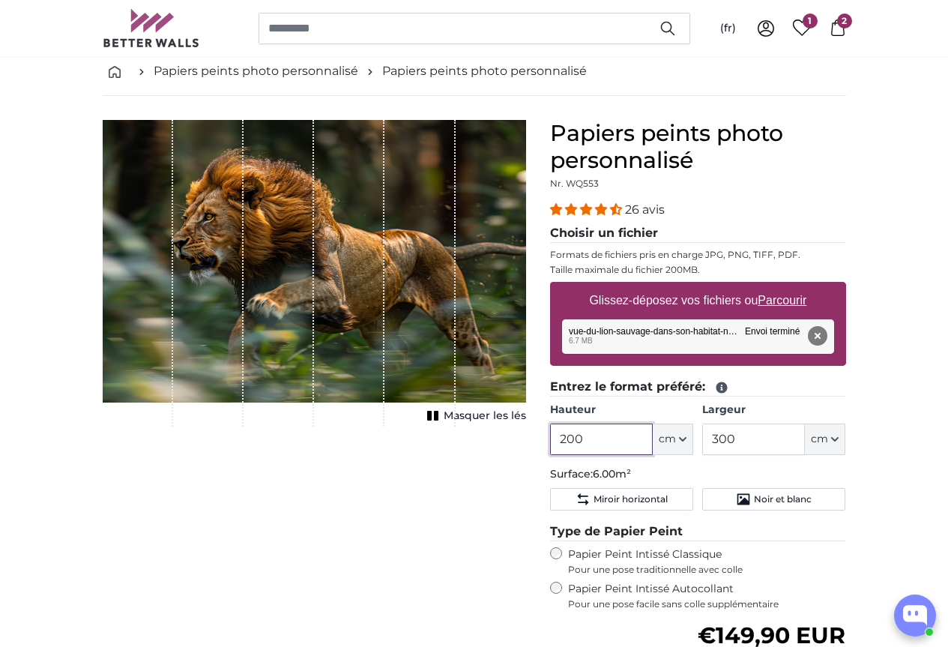
click at [653, 432] on input "200" at bounding box center [601, 439] width 103 height 31
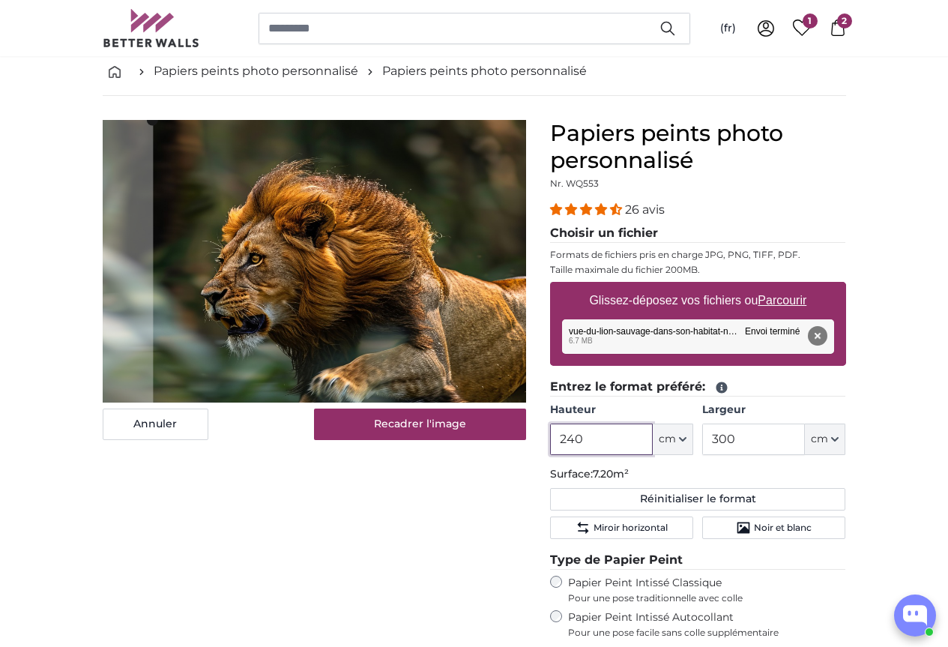
type input "240"
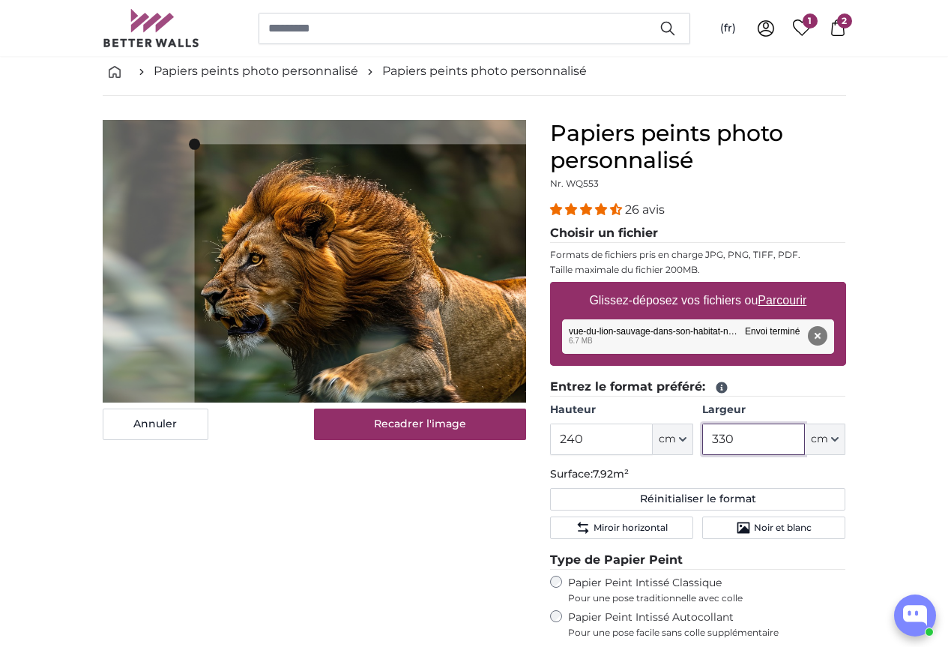
click at [188, 404] on cropper-handle at bounding box center [193, 322] width 11 height 357
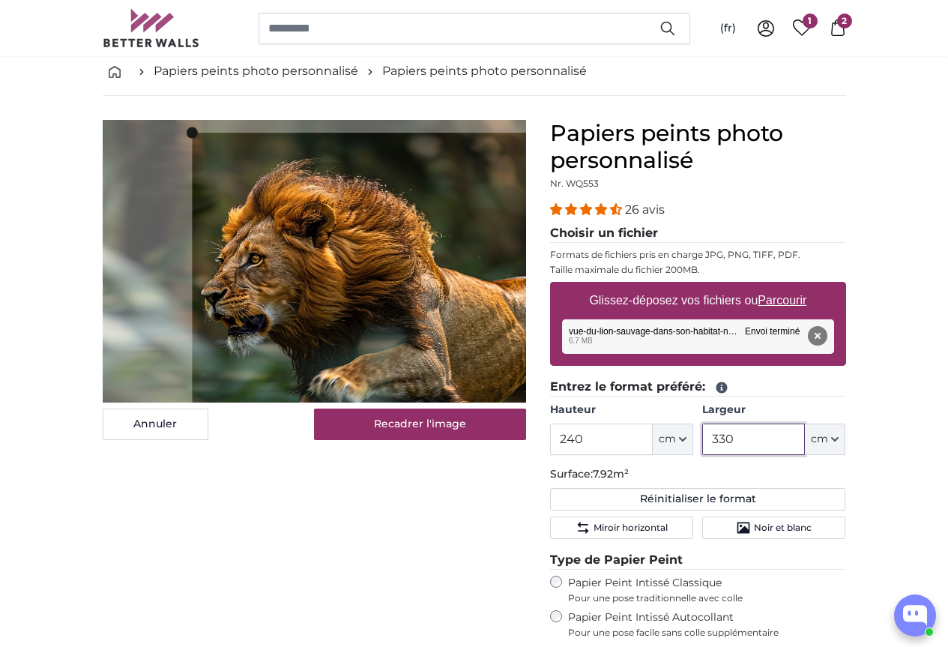
click at [538, 328] on div "Annuler Recadrer l'image Masquer les lés" at bounding box center [315, 508] width 448 height 776
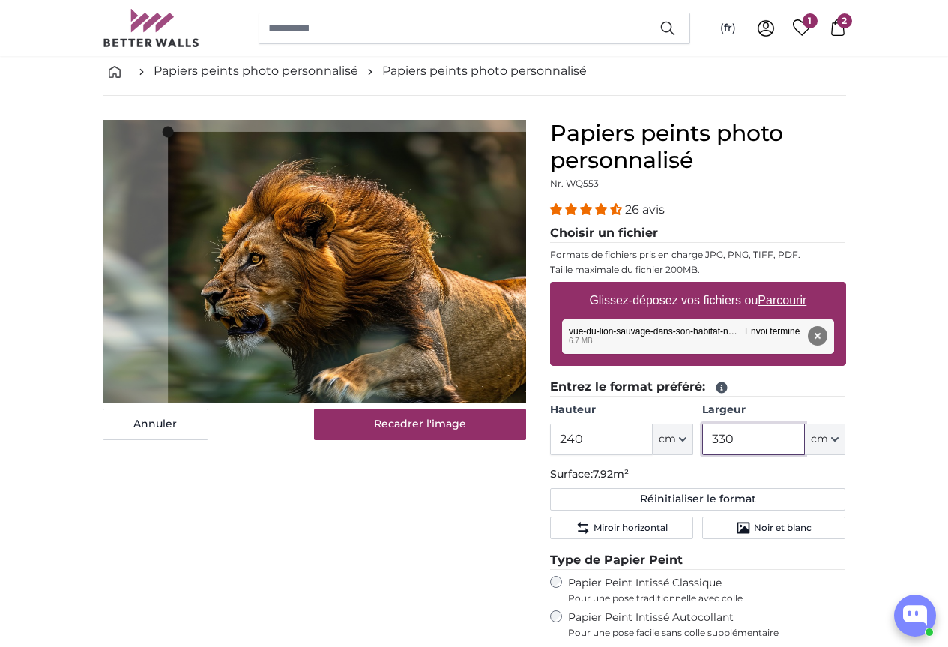
click at [474, 440] on div "Annuler Recadrer l'image" at bounding box center [315, 280] width 424 height 320
click at [0, 0] on slot at bounding box center [0, 0] width 0 height 0
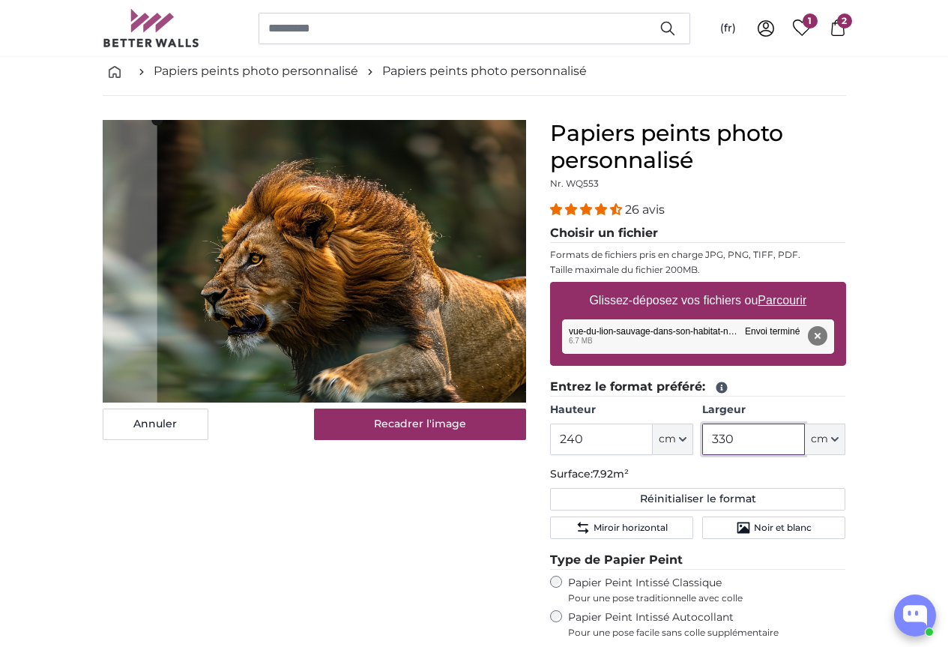
click at [493, 112] on product-detail "Annuler Recadrer l'image Masquer les lés Papiers peints photo personnalisé Nr. …" at bounding box center [475, 496] width 768 height 800
click at [450, 440] on div "Annuler Recadrer l'image" at bounding box center [315, 280] width 424 height 320
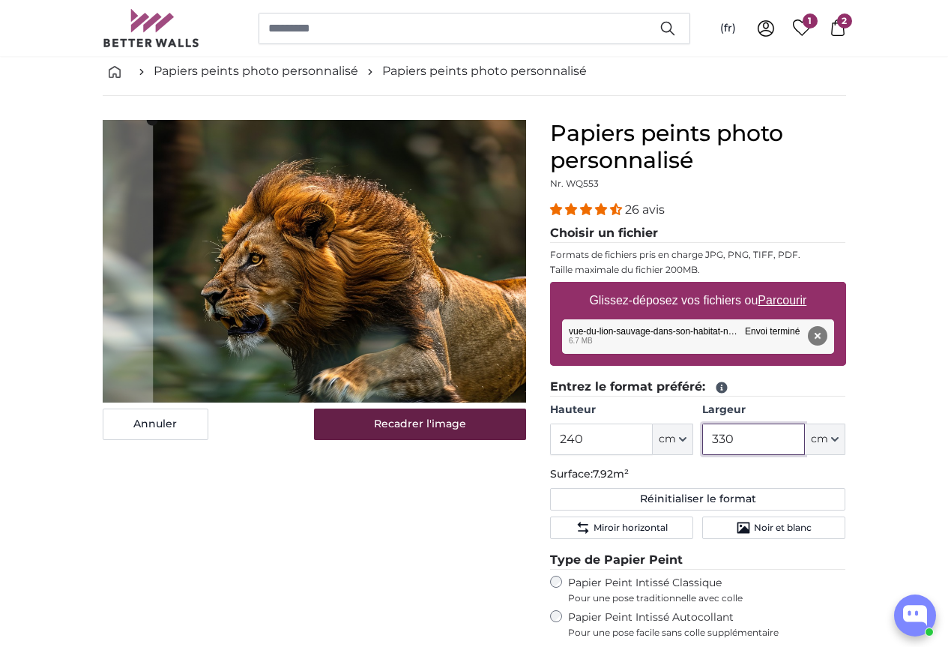
type input "330"
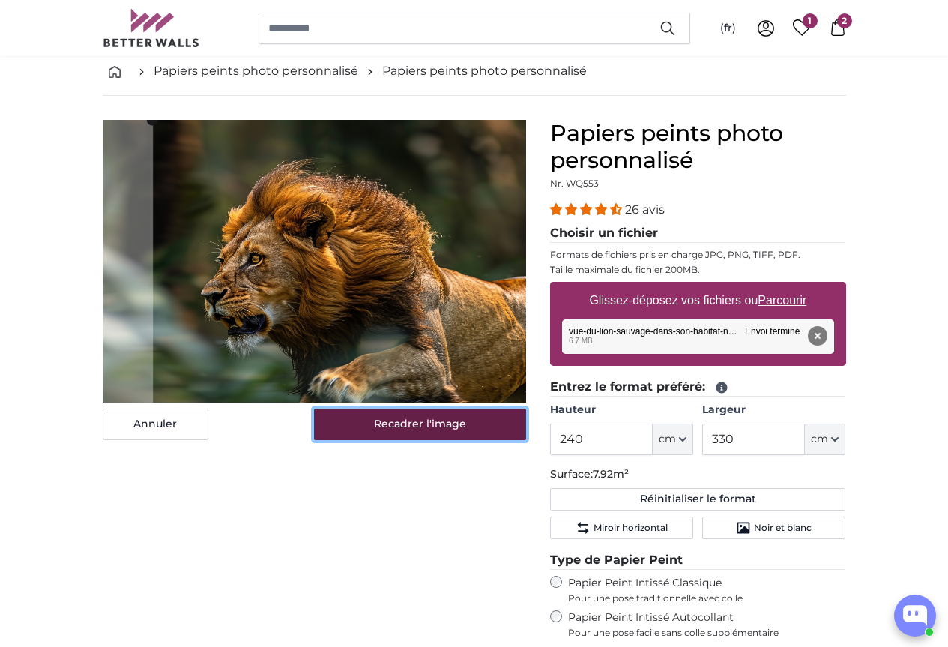
click at [466, 440] on button "Recadrer l'image" at bounding box center [420, 424] width 212 height 31
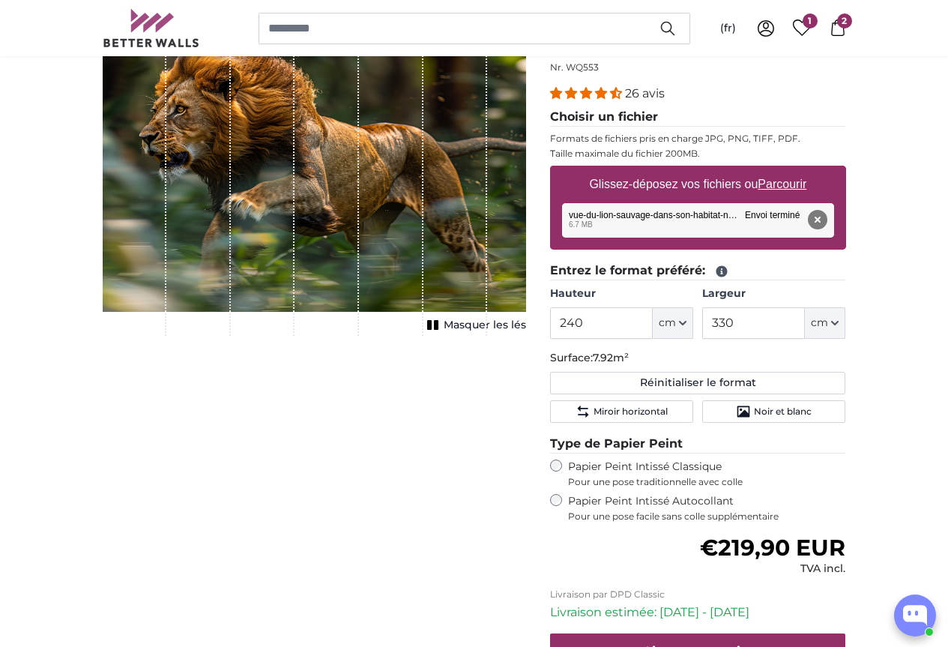
scroll to position [450, 0]
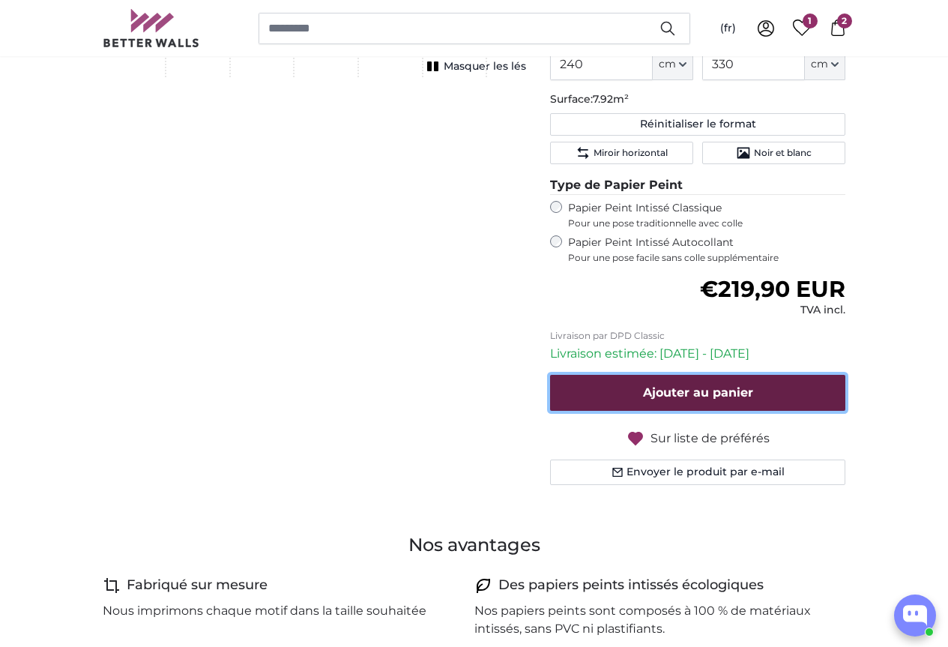
click at [753, 396] on span "Ajouter au panier" at bounding box center [698, 392] width 110 height 14
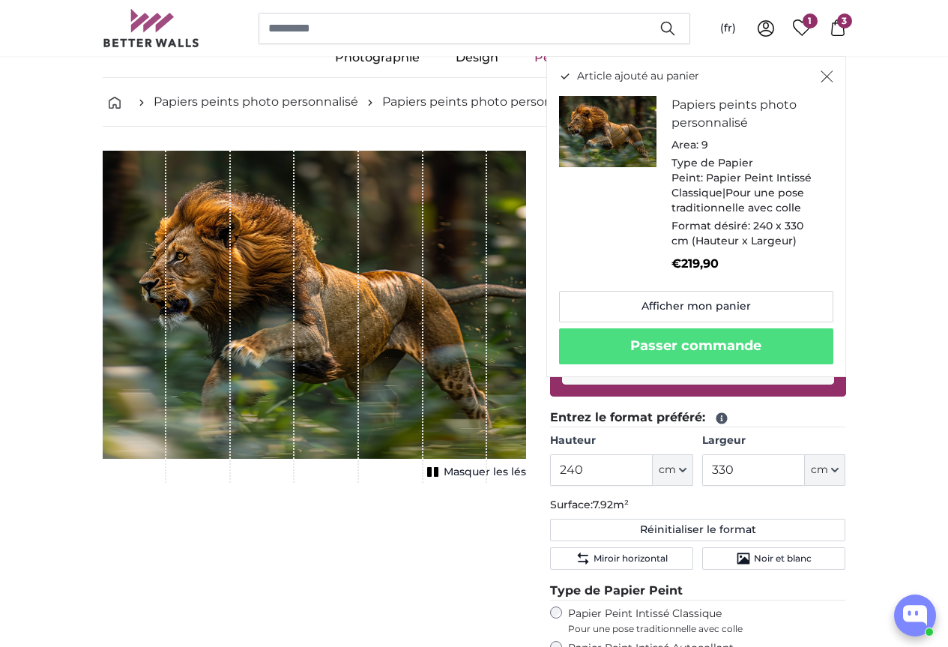
scroll to position [0, 0]
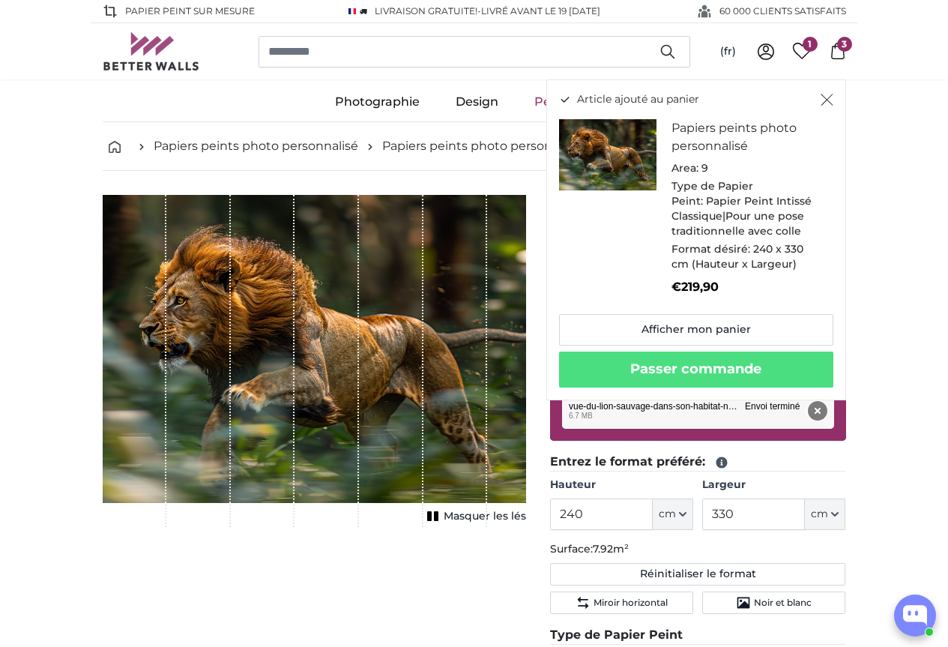
click at [827, 409] on button "Supprimer" at bounding box center [816, 410] width 19 height 19
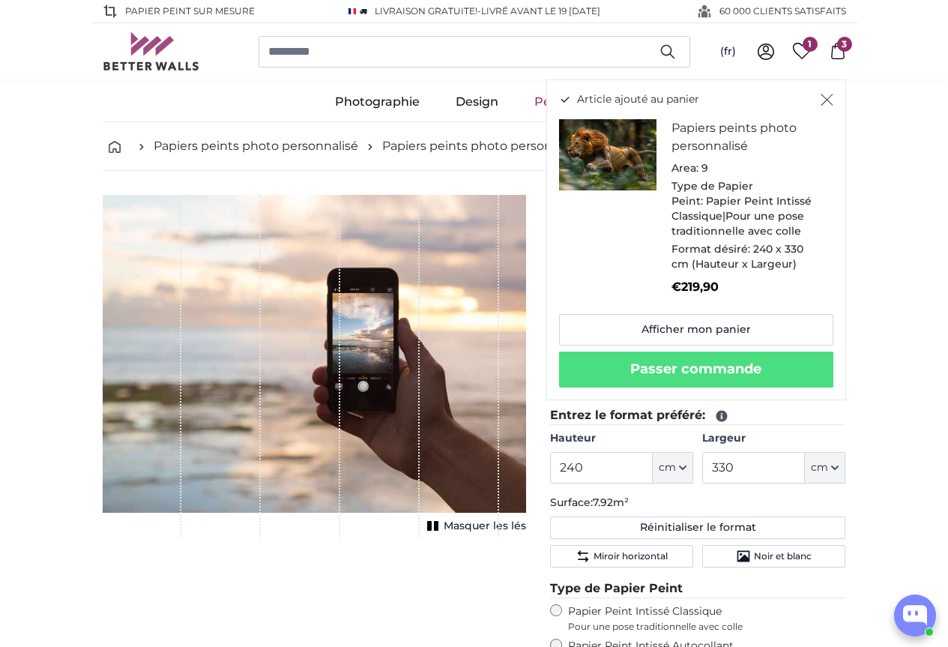
click at [834, 106] on icon "Fermer" at bounding box center [827, 100] width 13 height 12
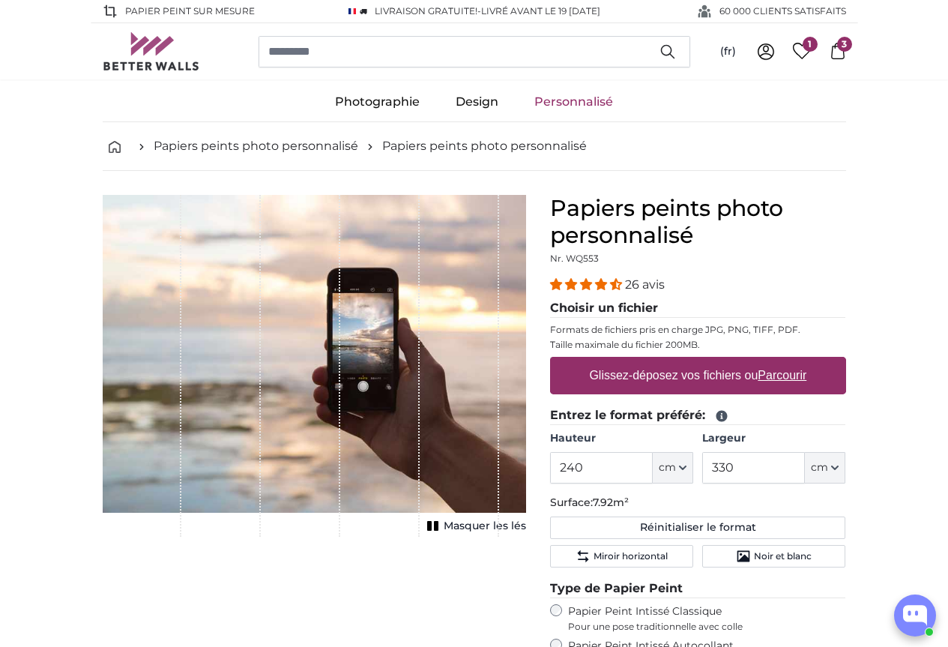
click at [807, 369] on u "Parcourir" at bounding box center [782, 375] width 49 height 13
click at [846, 361] on input "Glissez-déposez vos fichiers ou Parcourir" at bounding box center [698, 359] width 296 height 4
type input "**********"
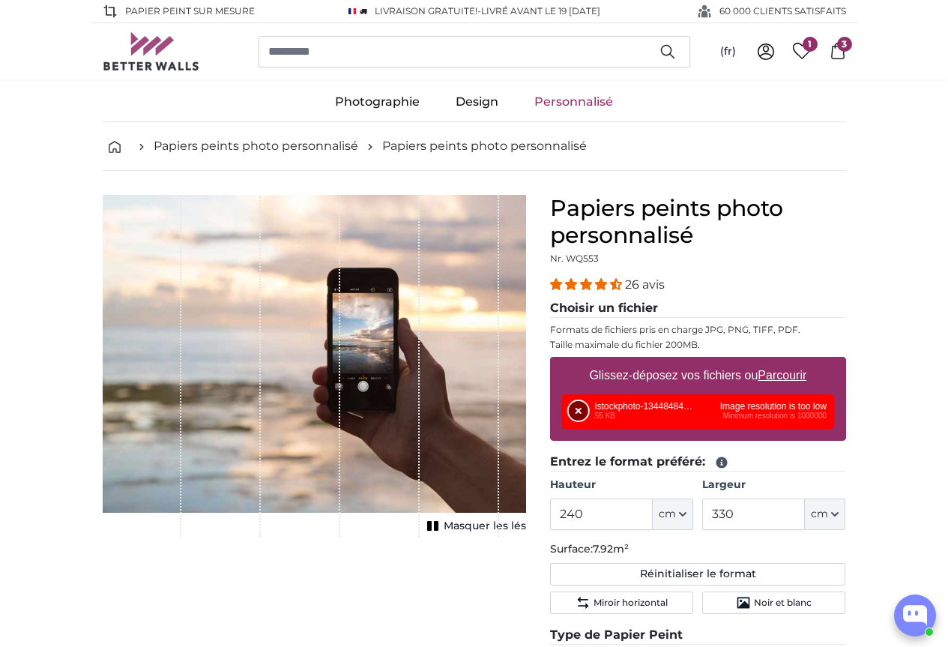
click at [588, 409] on button "Supprimer" at bounding box center [578, 410] width 19 height 19
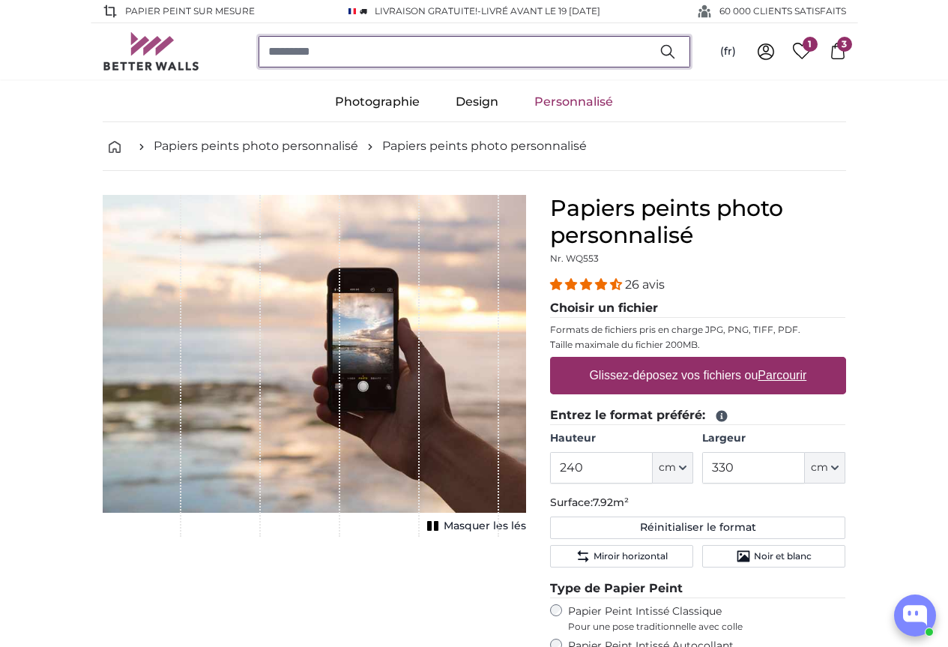
click at [341, 41] on input "search" at bounding box center [475, 51] width 432 height 31
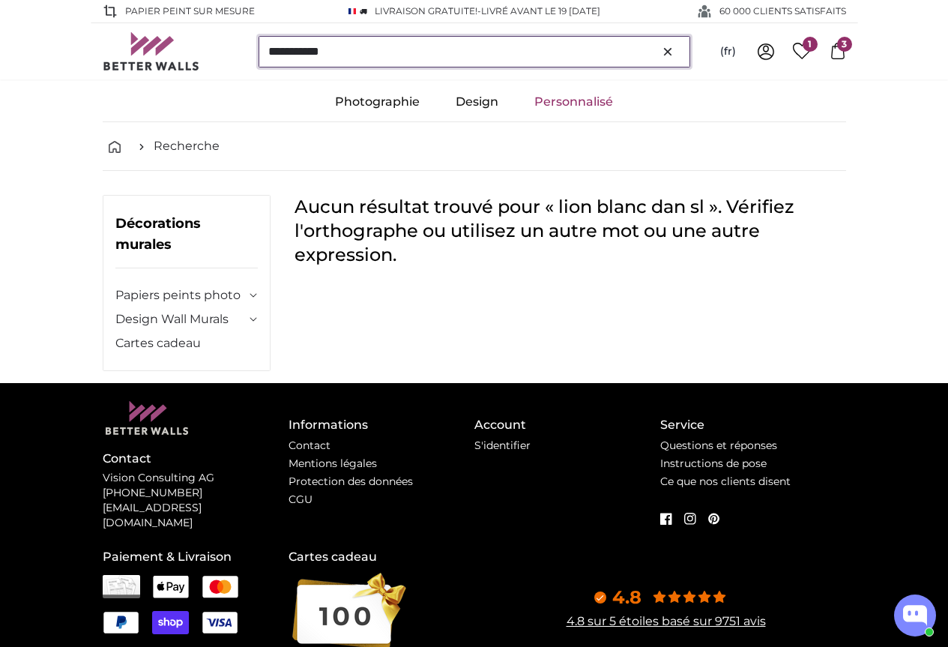
type input "**********"
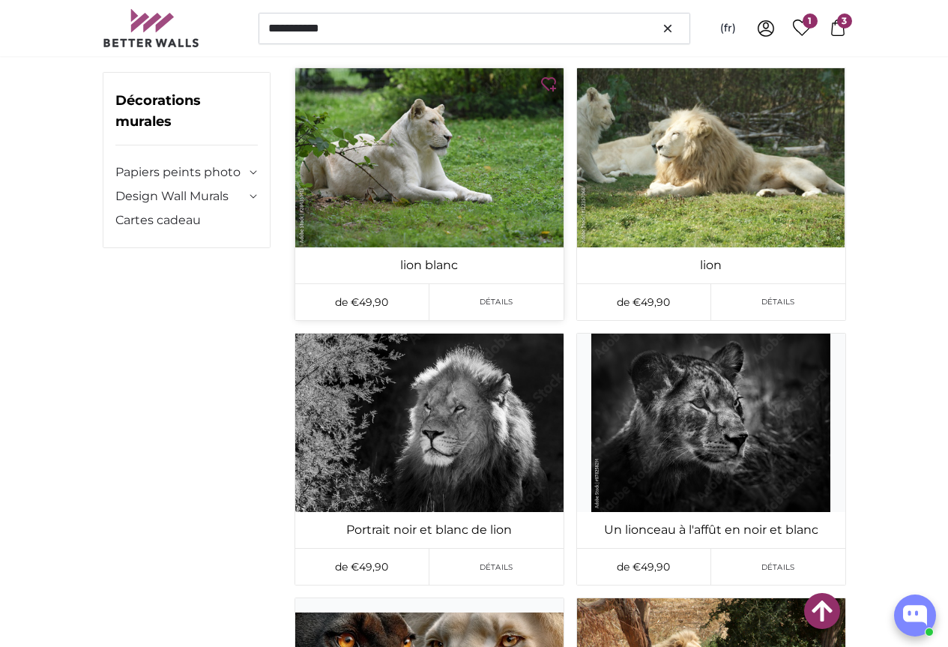
scroll to position [1002, 0]
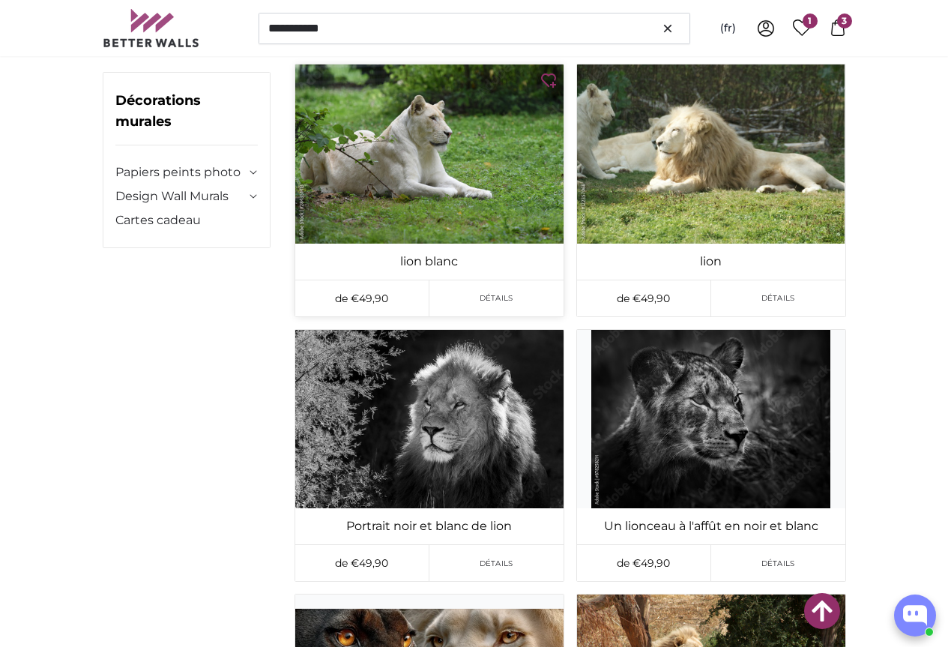
click at [484, 244] on img at bounding box center [429, 153] width 268 height 179
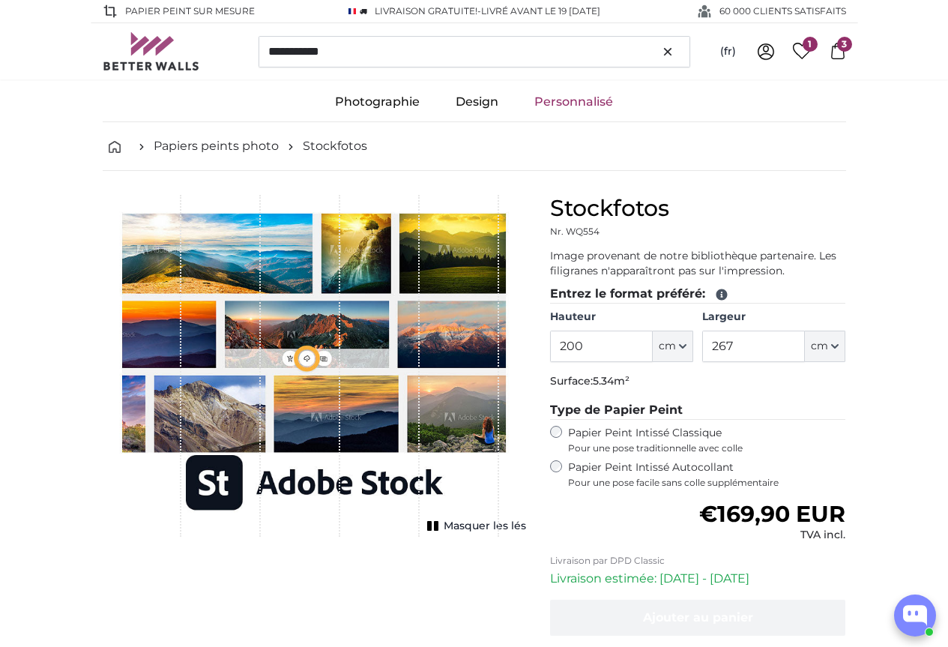
type input "300"
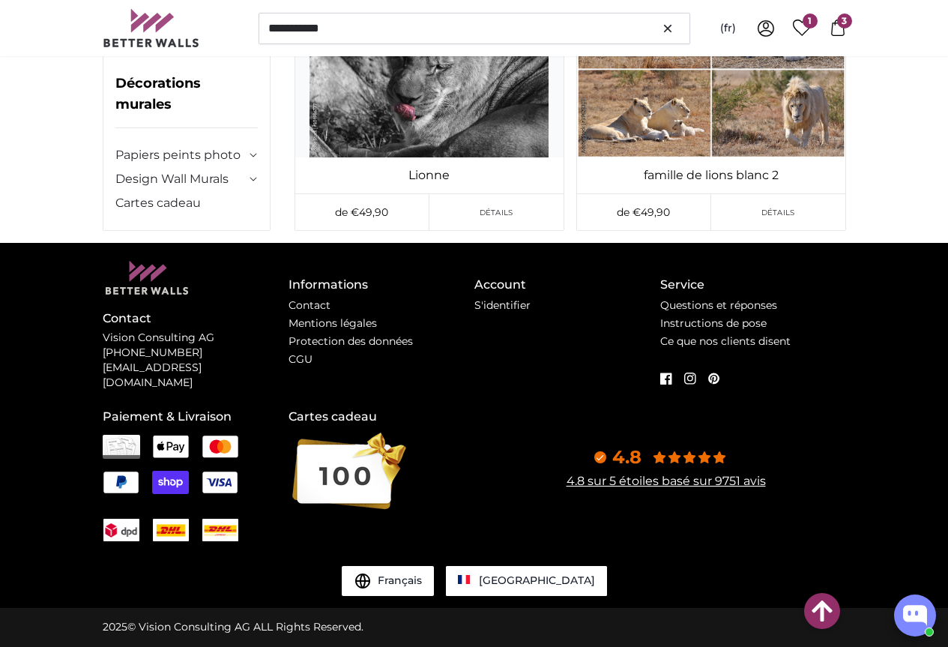
scroll to position [16566, 0]
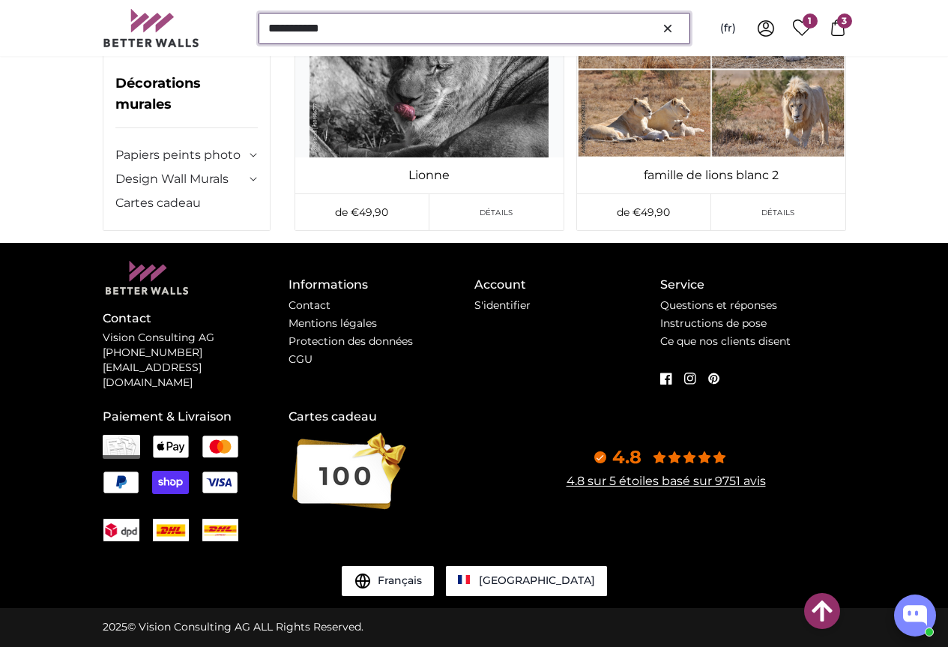
click at [357, 25] on input "**********" at bounding box center [475, 28] width 432 height 31
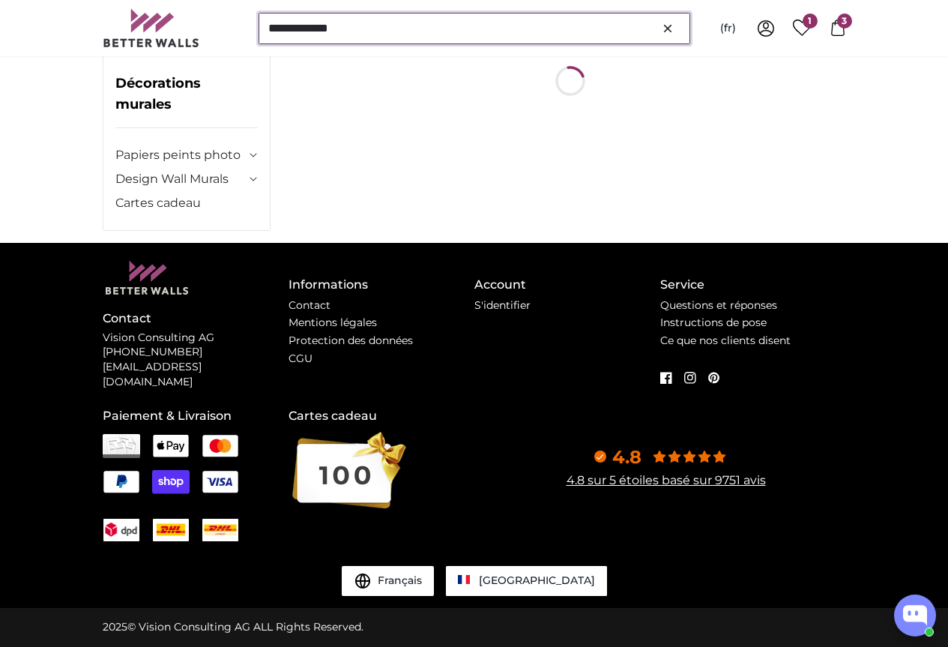
scroll to position [0, 0]
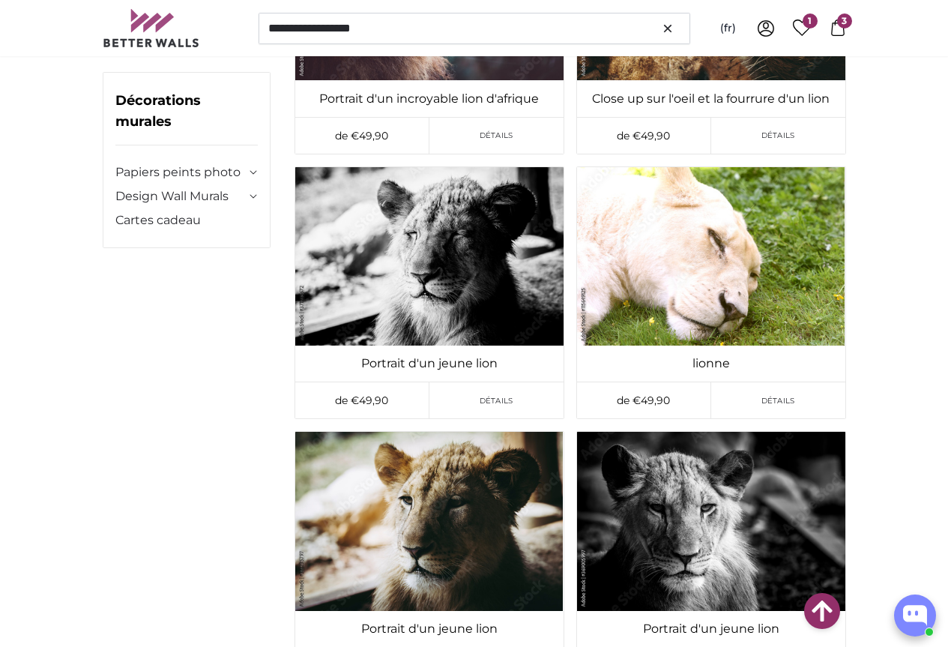
scroll to position [4290, 0]
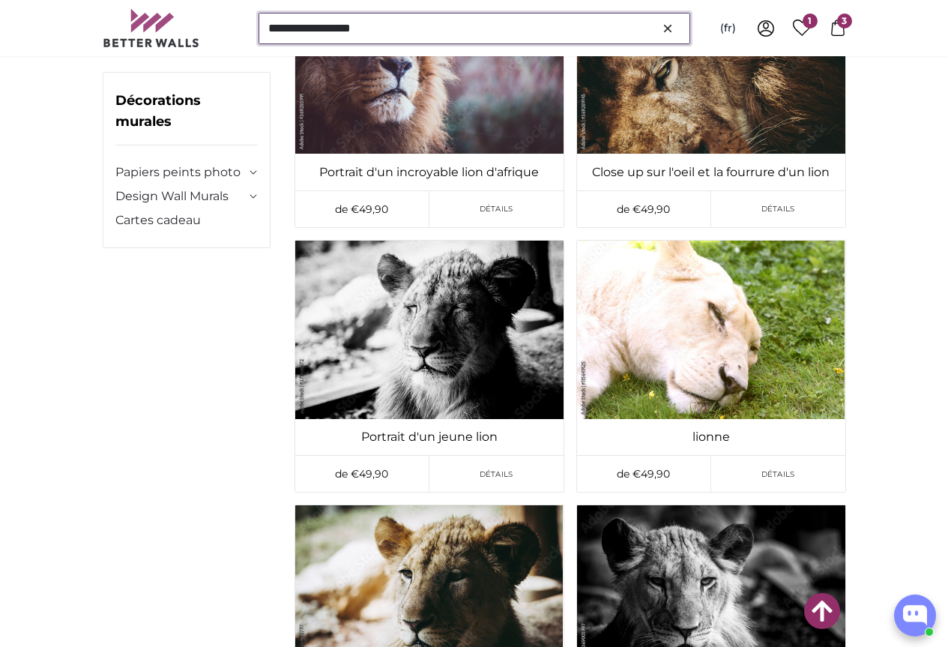
click at [377, 33] on input "**********" at bounding box center [475, 28] width 432 height 31
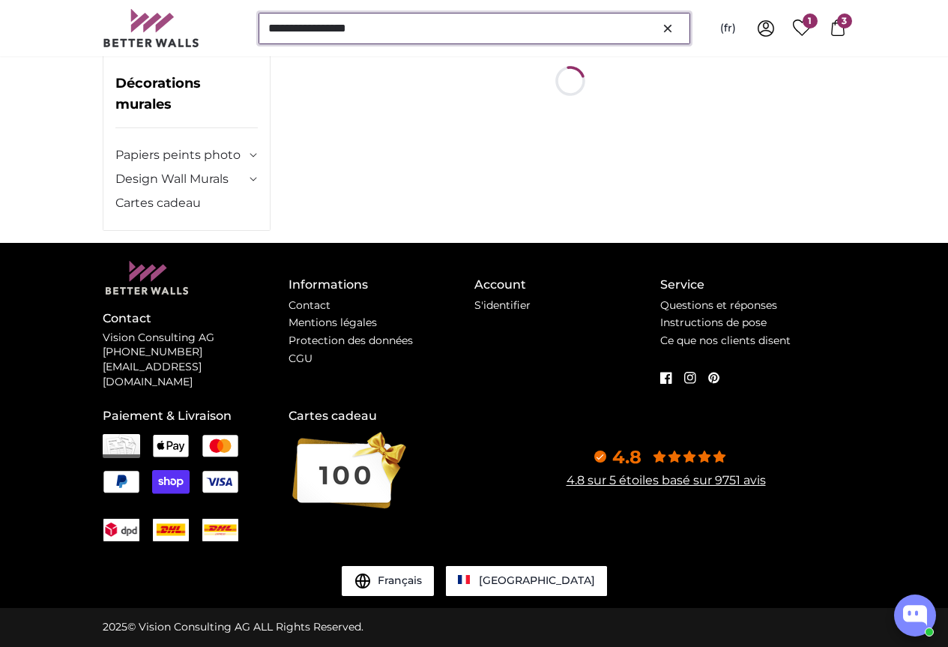
scroll to position [0, 0]
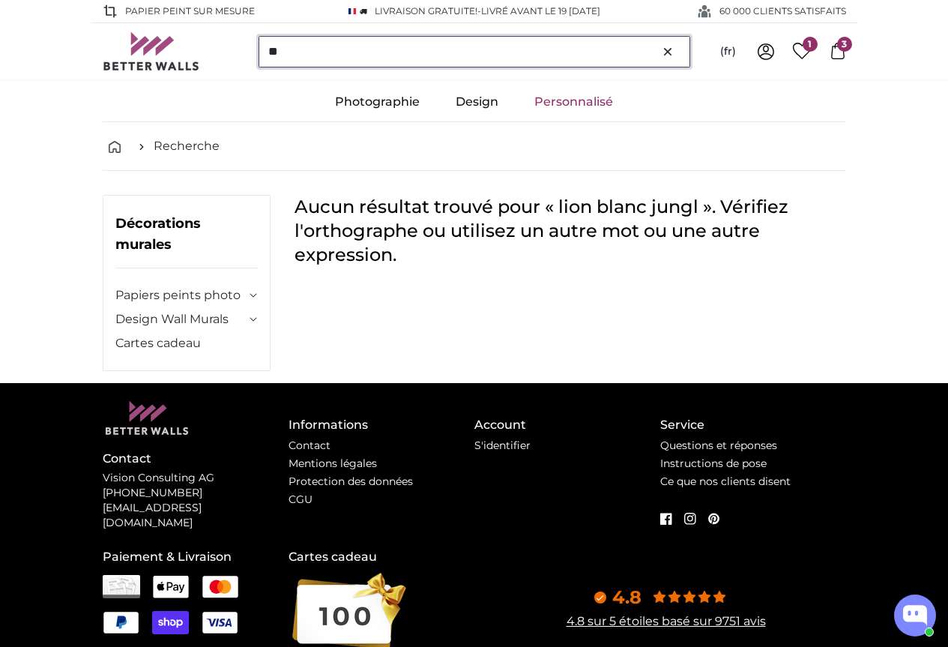
type input "*"
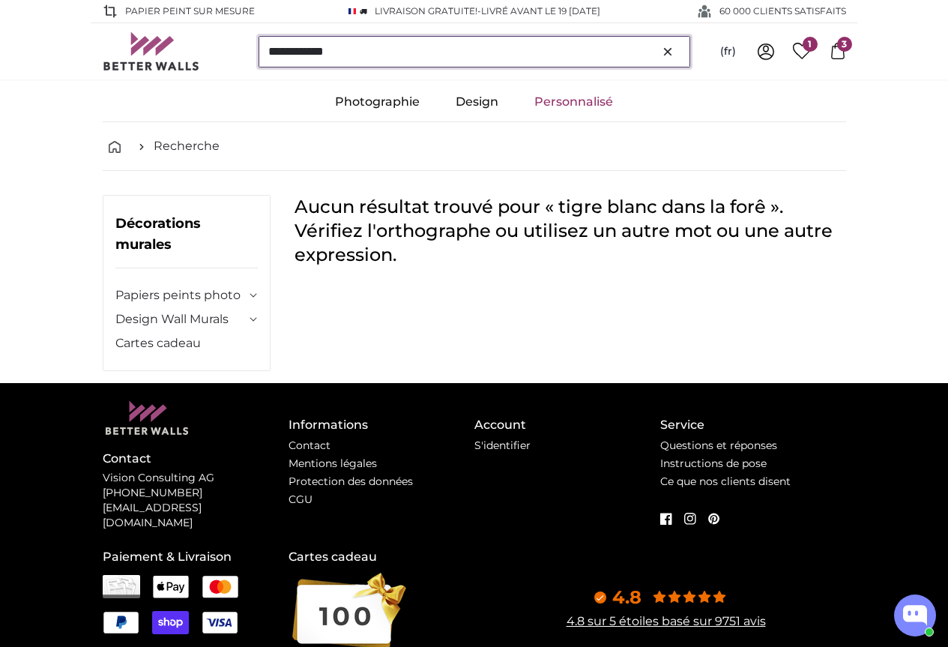
type input "**********"
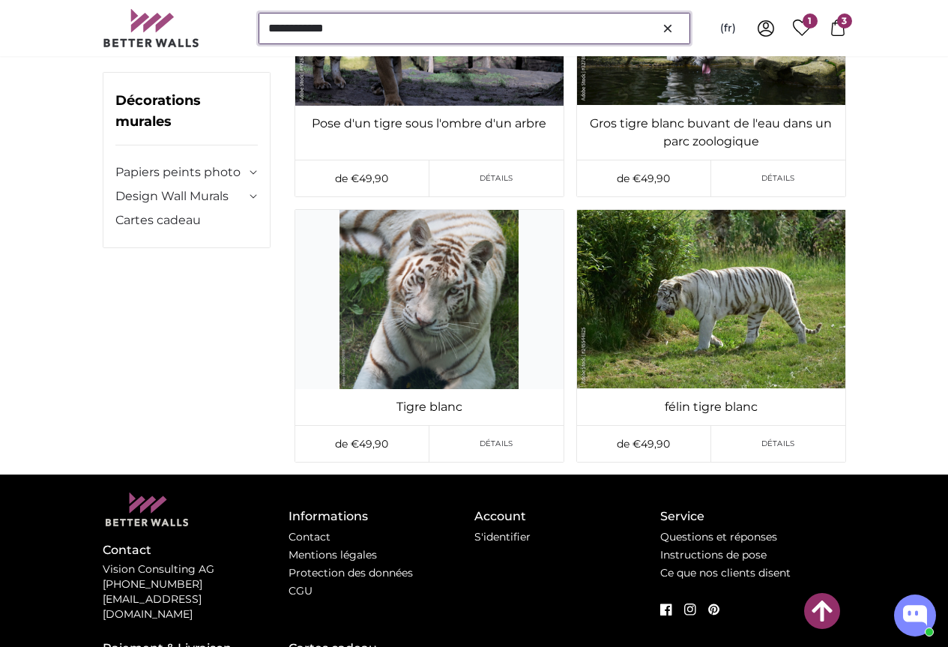
scroll to position [11020, 0]
